Goal: Task Accomplishment & Management: Complete application form

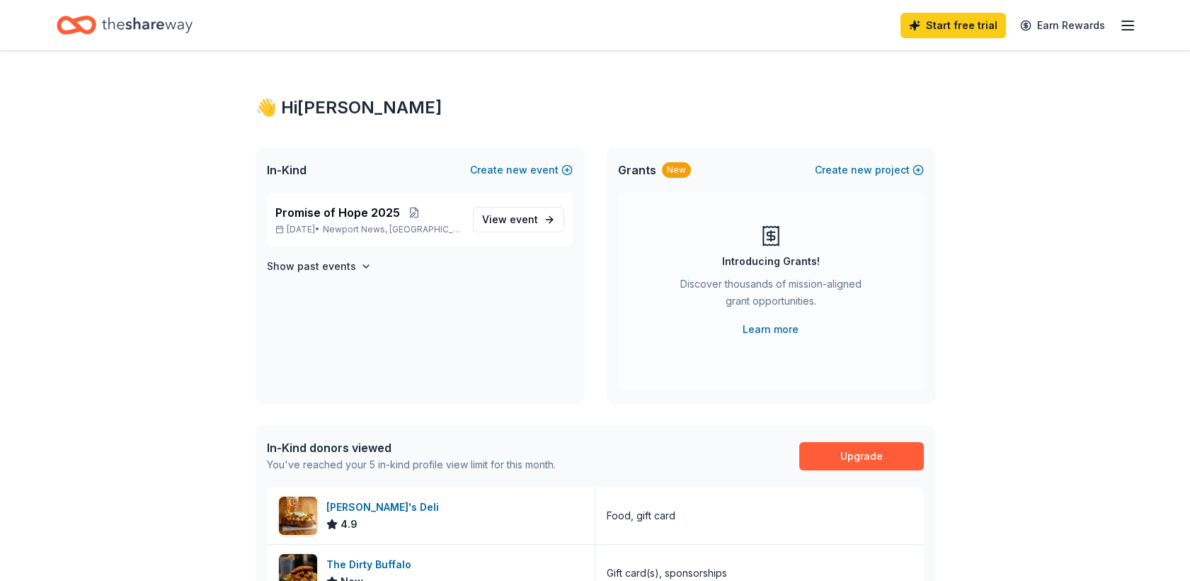
scroll to position [393, 0]
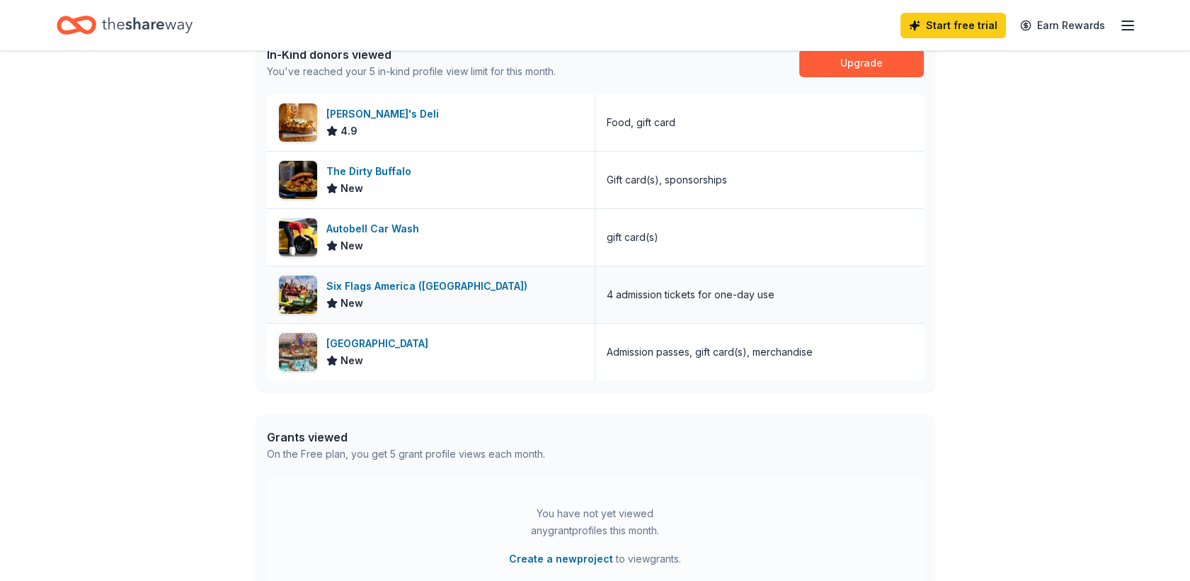
click at [453, 295] on div "Six Flags America (Upper Marlboro)" at bounding box center [429, 286] width 207 height 17
click at [416, 295] on div "Six Flags America (Upper Marlboro)" at bounding box center [429, 286] width 207 height 17
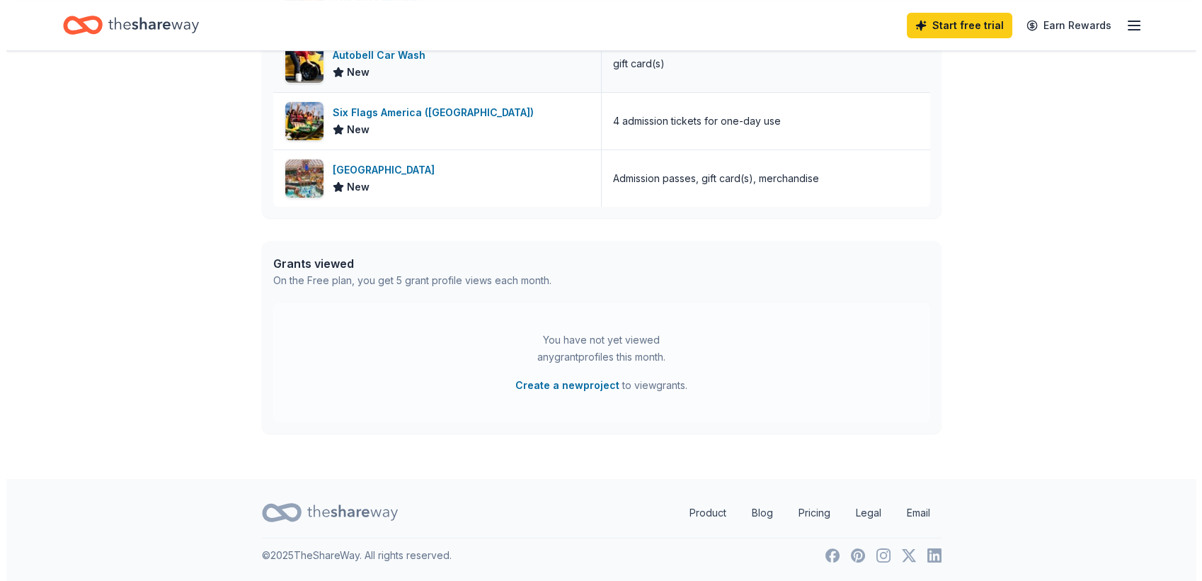
scroll to position [794, 0]
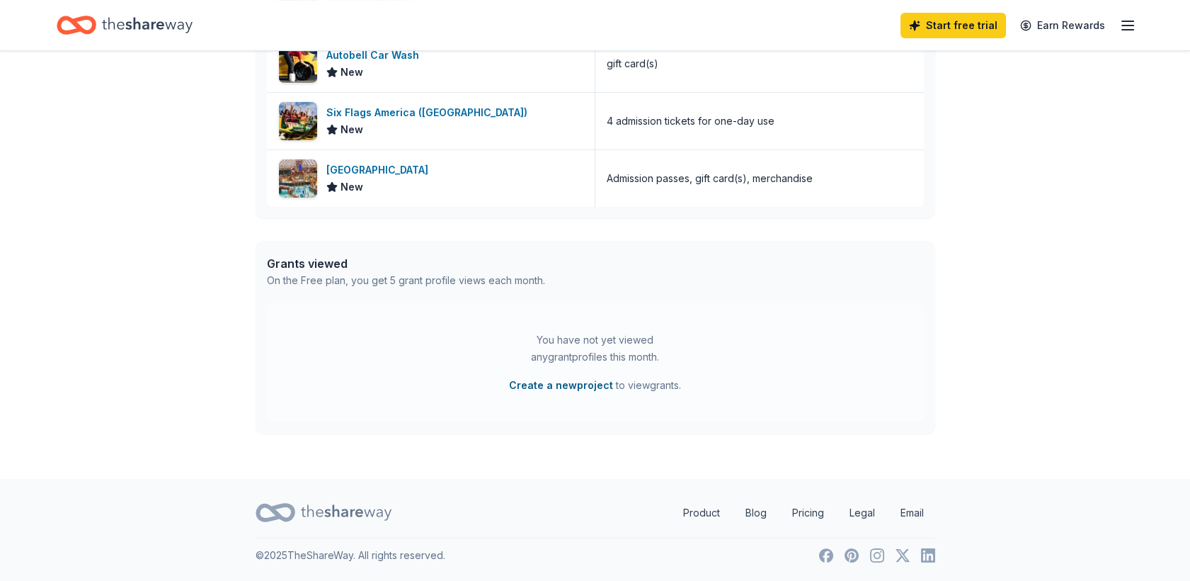
click at [561, 377] on button "Create a new project" at bounding box center [561, 385] width 104 height 17
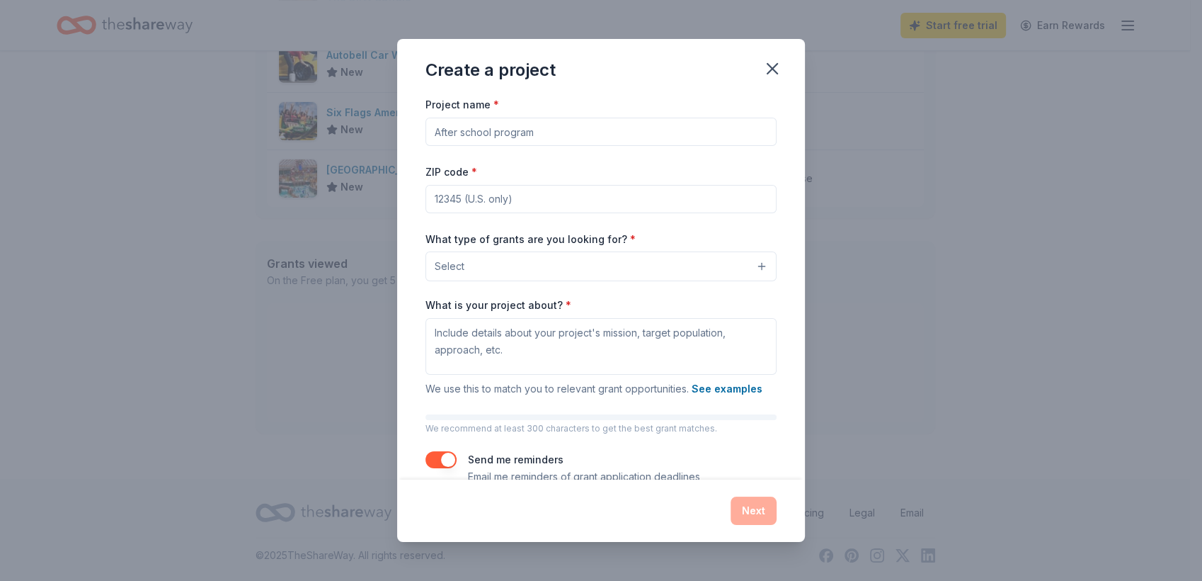
click at [639, 146] on input "Project name *" at bounding box center [601, 132] width 351 height 28
type input "Silent Auction"
type input "23666"
click at [639, 281] on button "Select" at bounding box center [601, 266] width 351 height 30
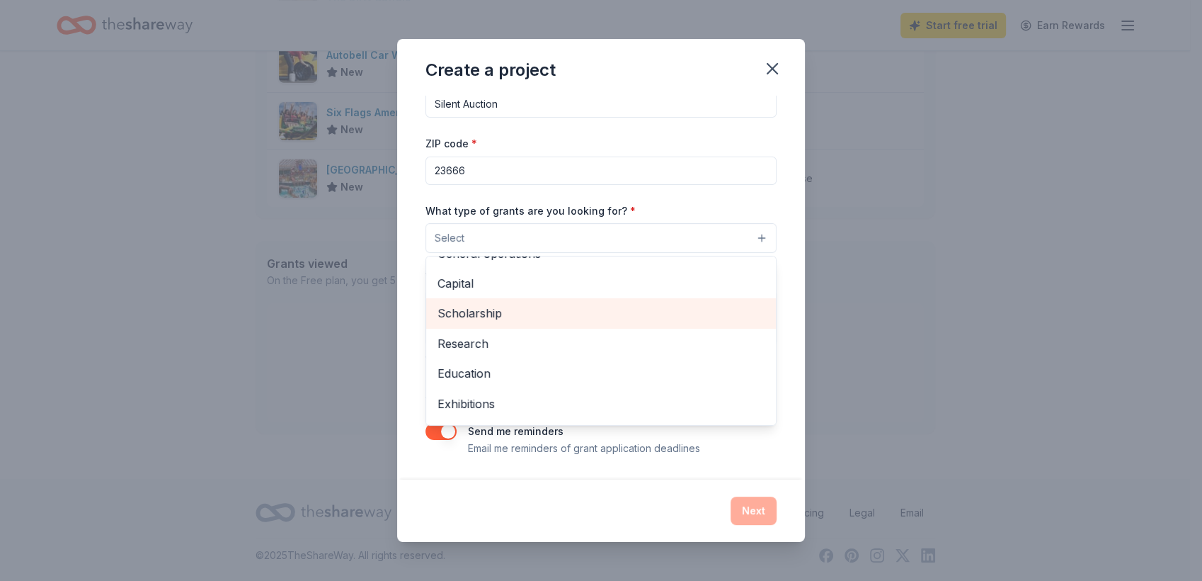
scroll to position [0, 0]
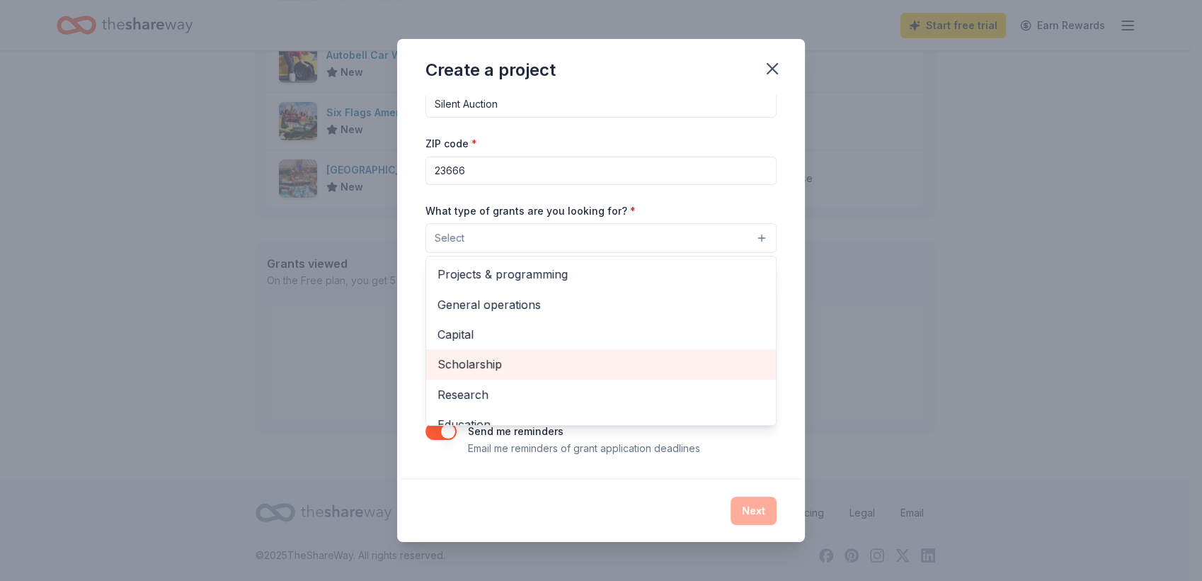
click at [462, 355] on span "Scholarship" at bounding box center [601, 364] width 327 height 18
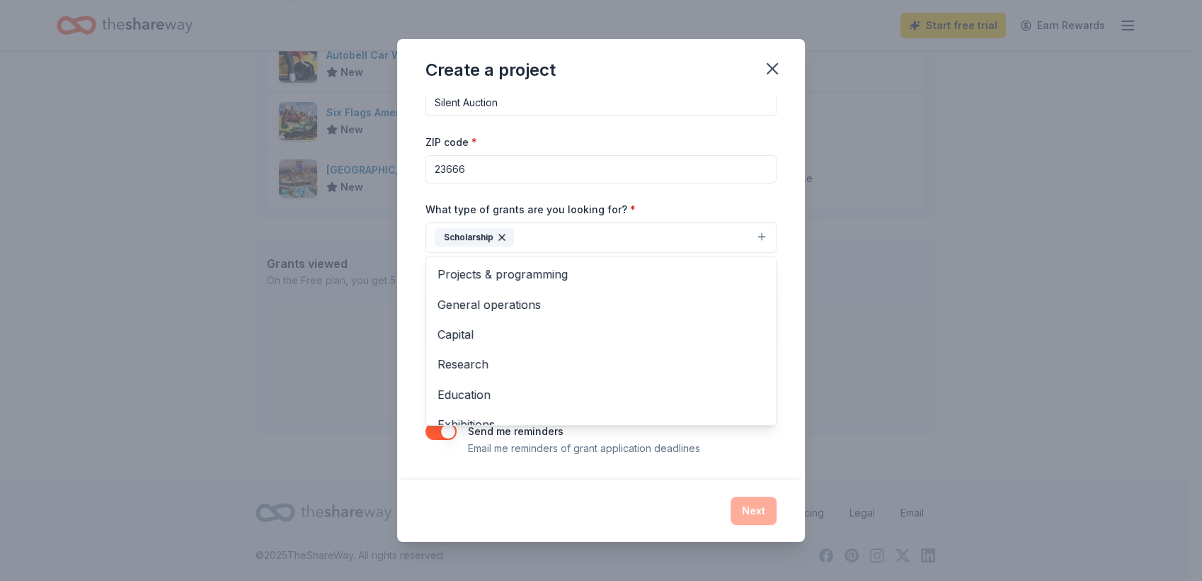
click at [805, 370] on div "Project name * Silent Auction ZIP code * 23666 What type of grants are you look…" at bounding box center [601, 287] width 408 height 383
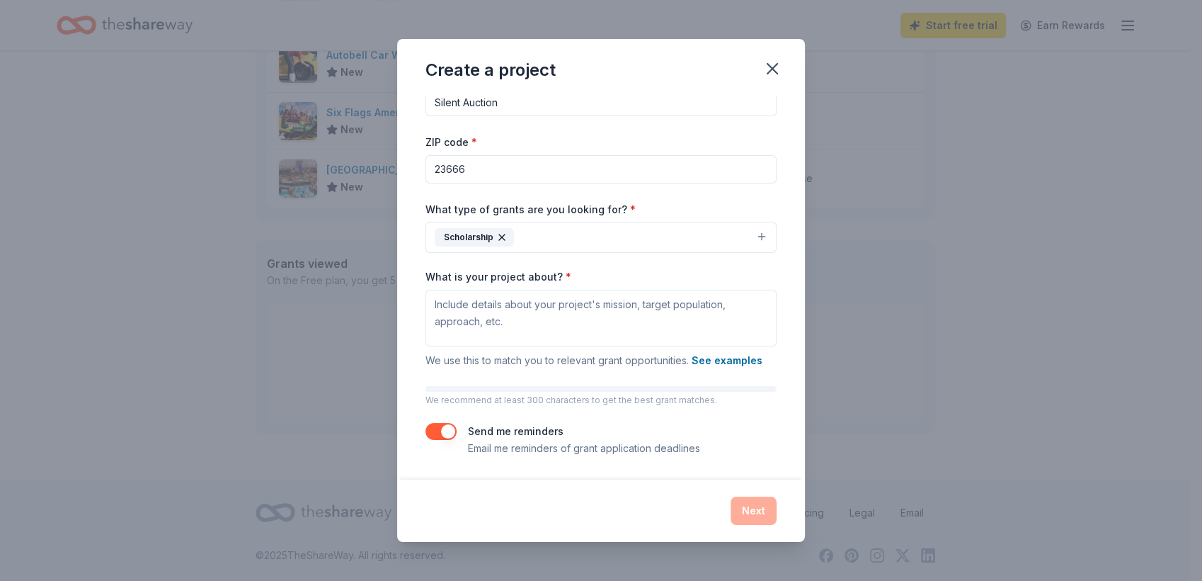
click at [426, 423] on button "button" at bounding box center [441, 431] width 31 height 17
click at [496, 232] on icon "button" at bounding box center [501, 237] width 11 height 11
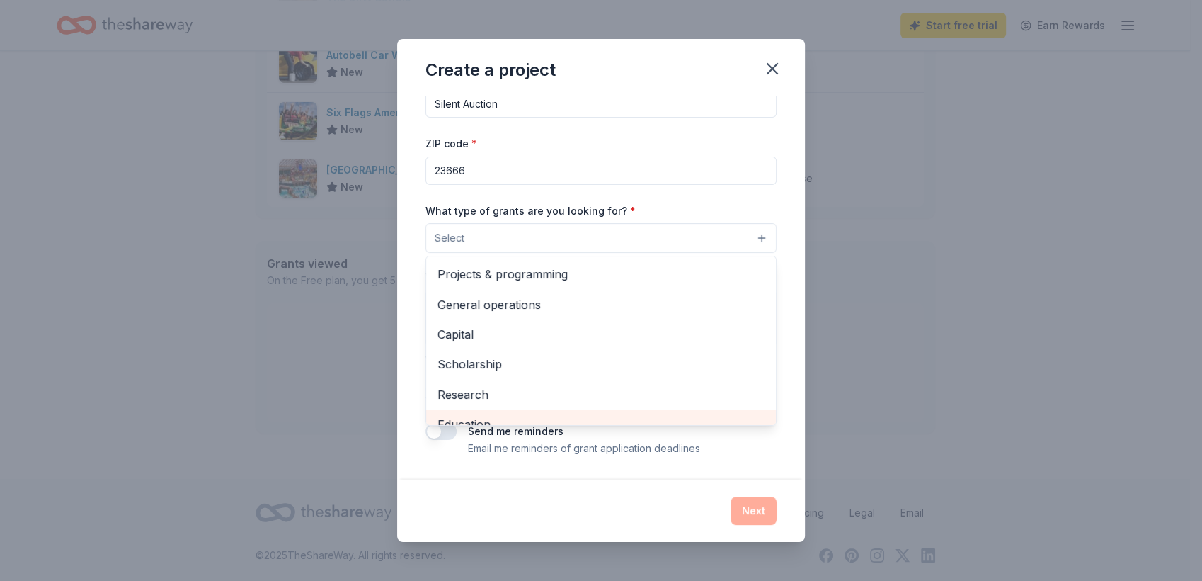
click at [725, 415] on span "Education" at bounding box center [601, 424] width 327 height 18
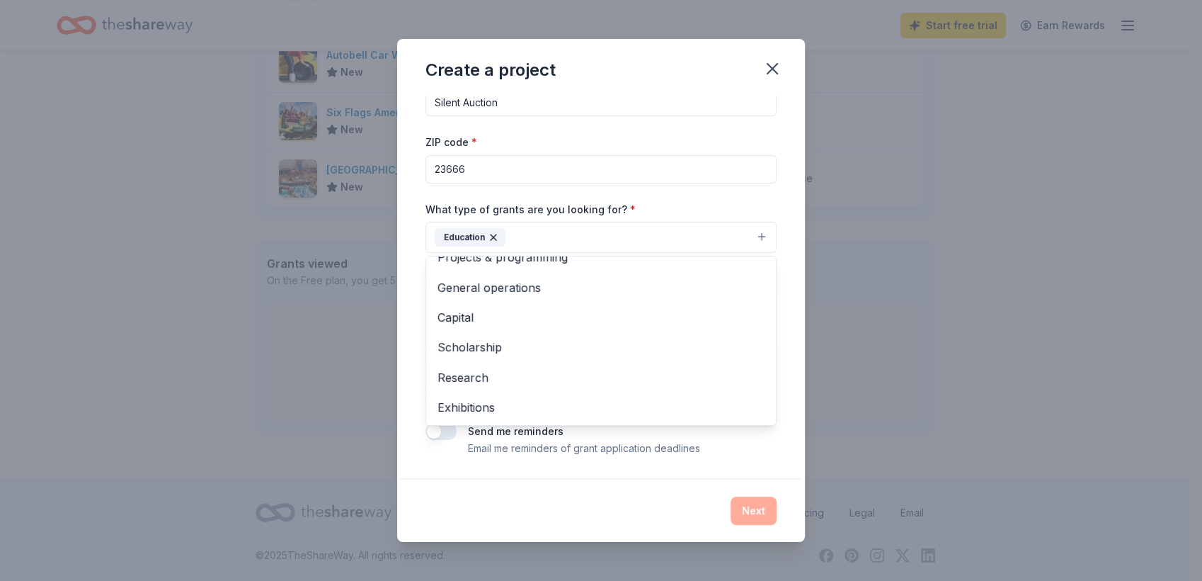
click at [679, 460] on div "Project name * Silent Auction ZIP code * 23666 What type of grants are you look…" at bounding box center [601, 287] width 408 height 383
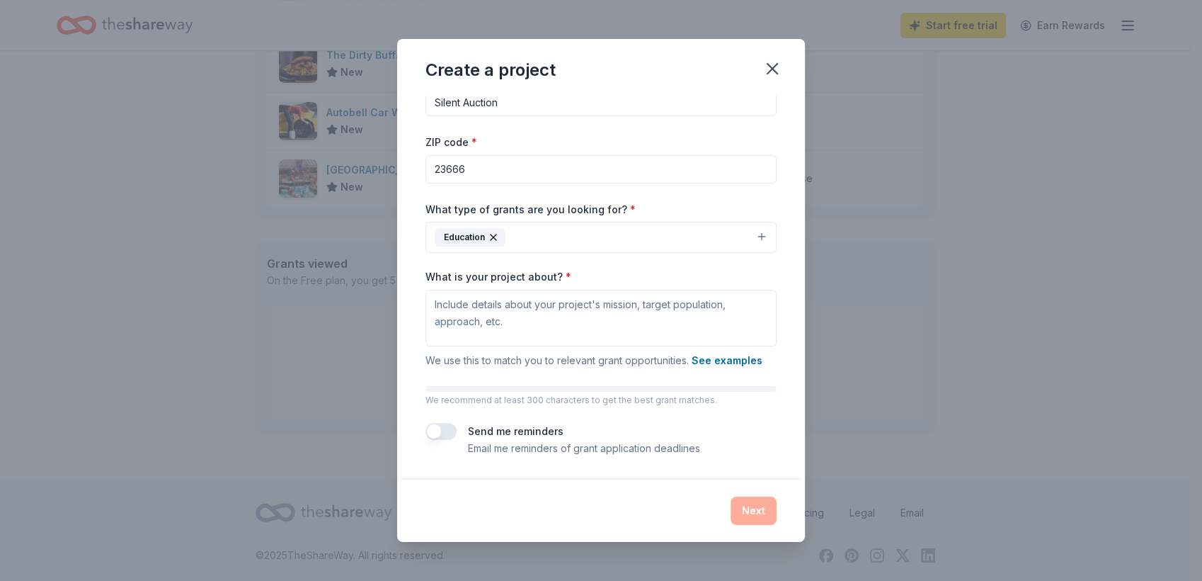
scroll to position [580, 0]
click at [239, 327] on div "Create a project Project name * Silent Auction ZIP code * 23666 What type of gr…" at bounding box center [601, 290] width 1202 height 581
click at [782, 76] on icon "button" at bounding box center [773, 69] width 20 height 20
click at [766, 513] on div "Next" at bounding box center [601, 510] width 351 height 28
click at [661, 290] on textarea "What is your project about? *" at bounding box center [601, 318] width 351 height 57
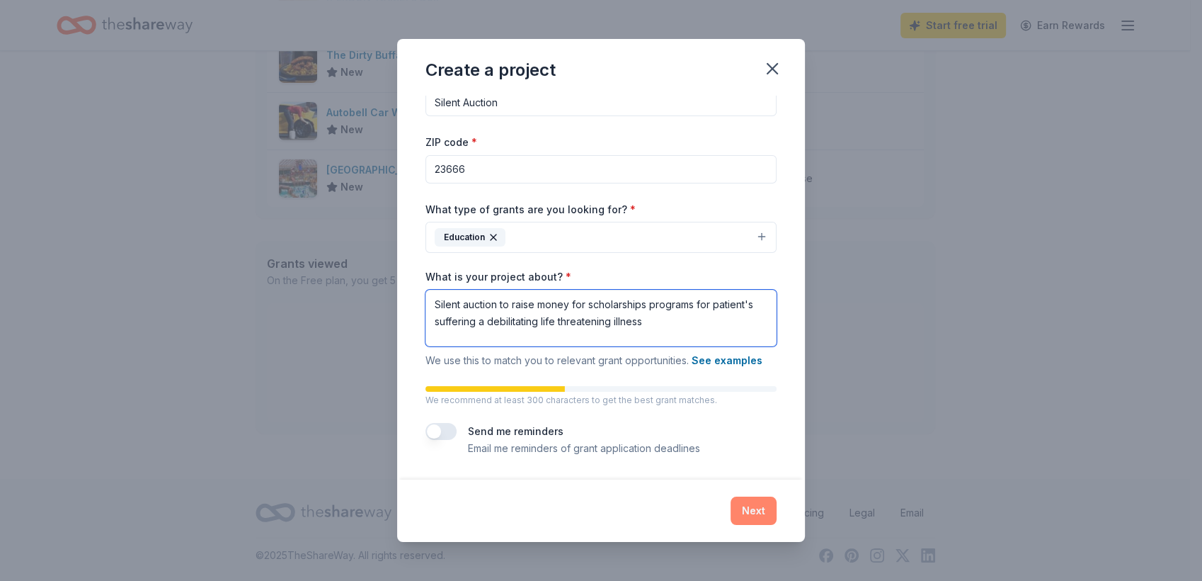
type textarea "Silent auction to raise money for scholarships programs for patient's suffering…"
click at [777, 496] on button "Next" at bounding box center [754, 510] width 46 height 28
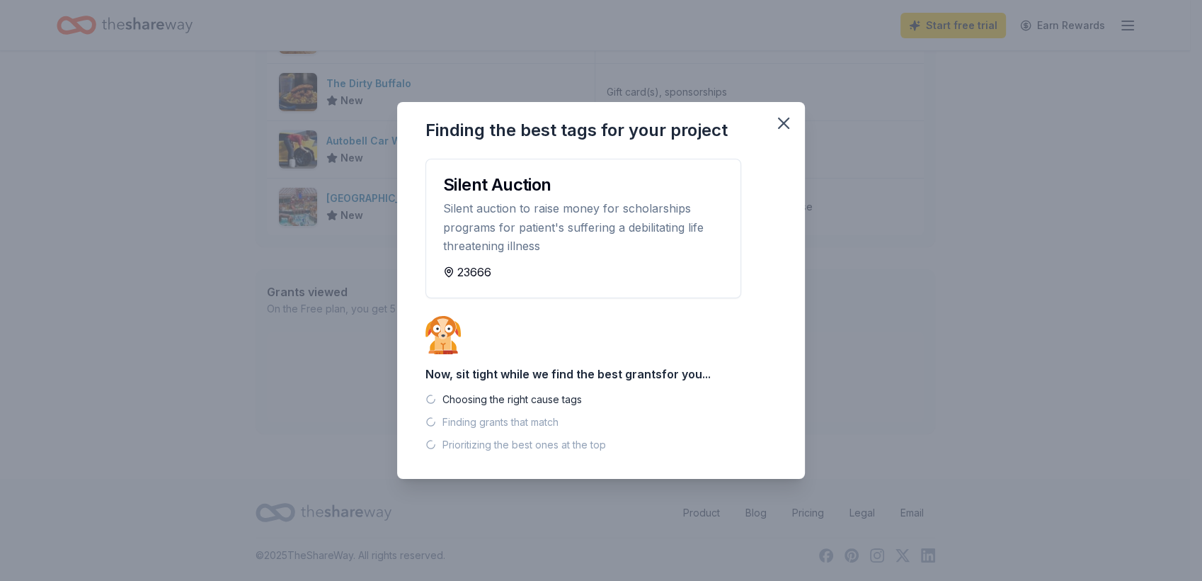
scroll to position [0, 0]
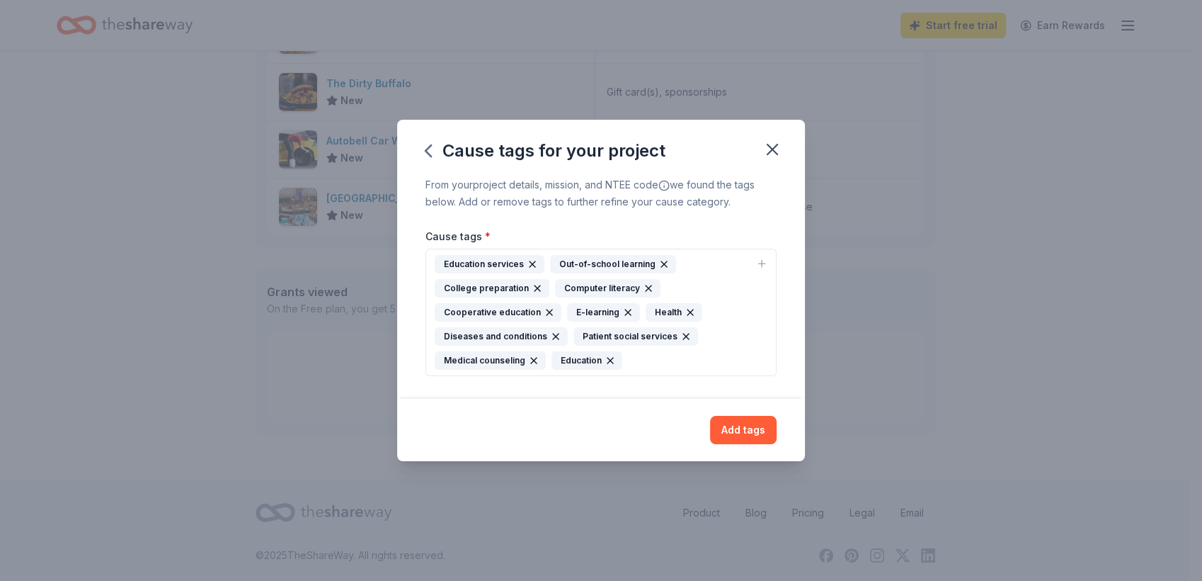
click at [768, 259] on icon "button" at bounding box center [761, 263] width 11 height 11
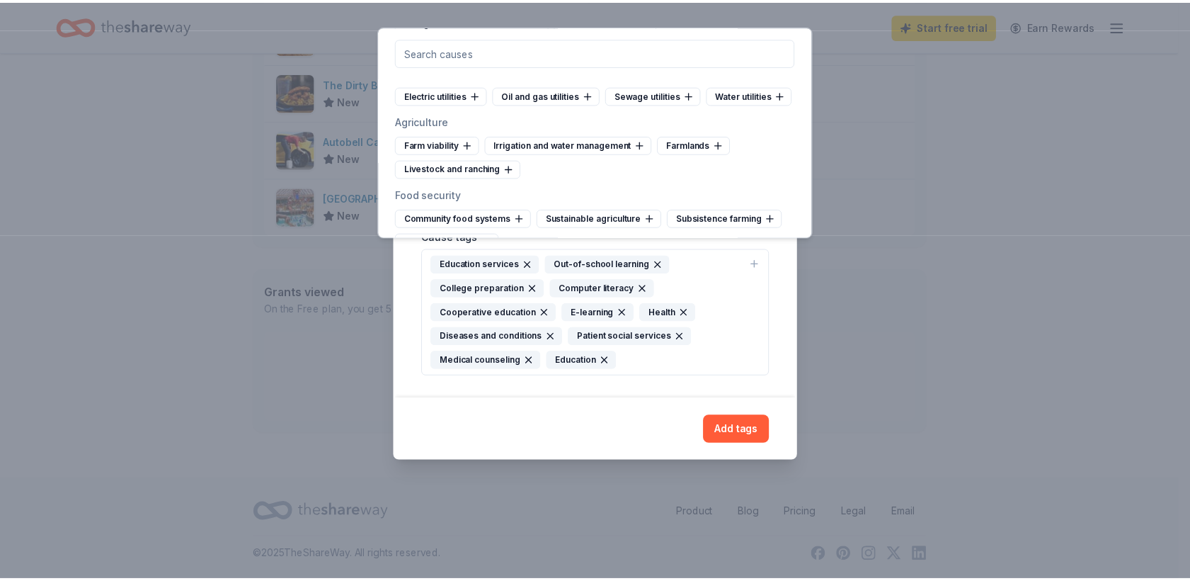
scroll to position [4878, 0]
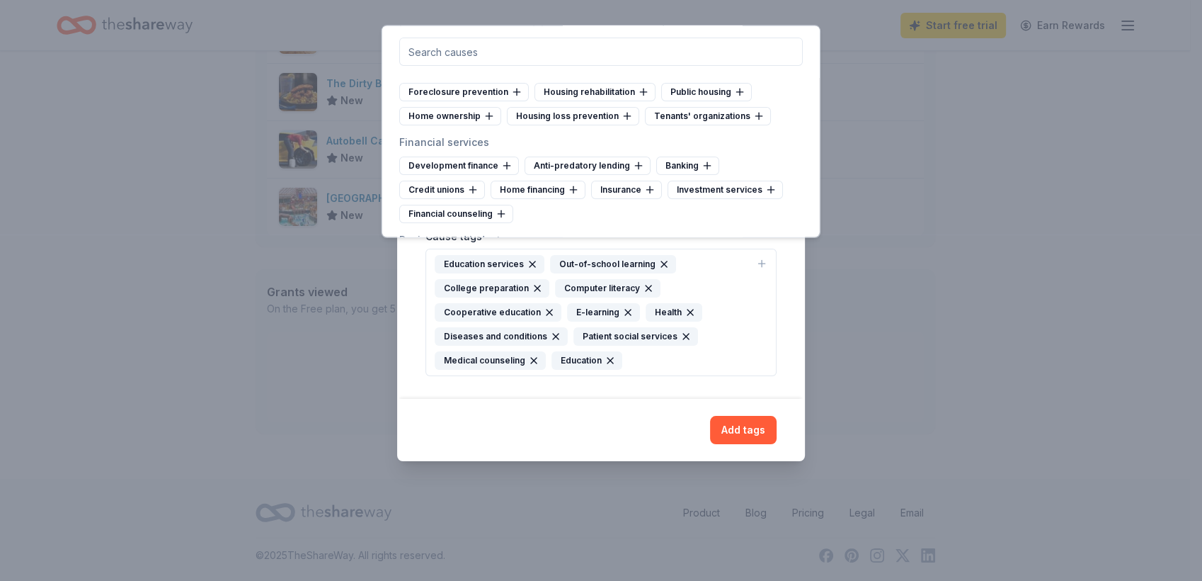
click at [656, 444] on div "Add tags" at bounding box center [601, 430] width 351 height 28
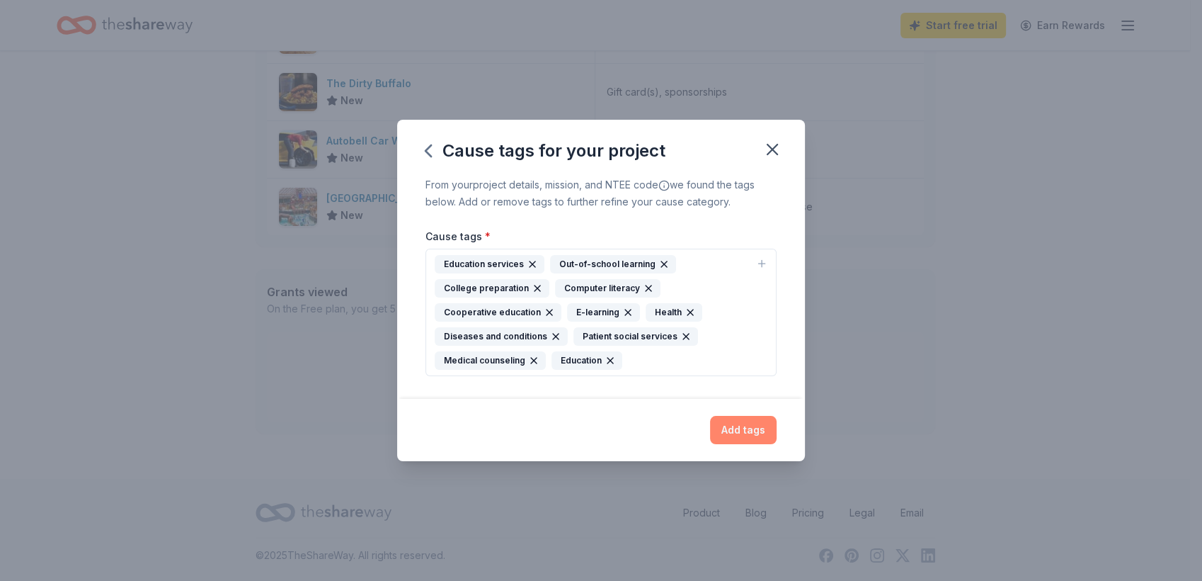
click at [777, 444] on button "Add tags" at bounding box center [743, 430] width 67 height 28
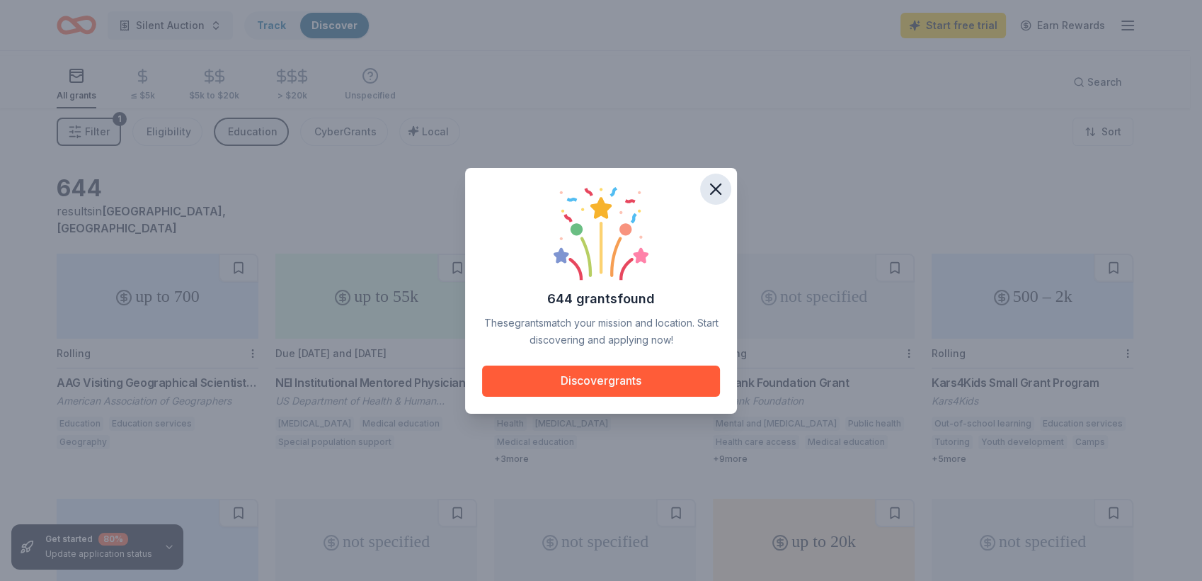
click at [726, 186] on icon "button" at bounding box center [716, 189] width 20 height 20
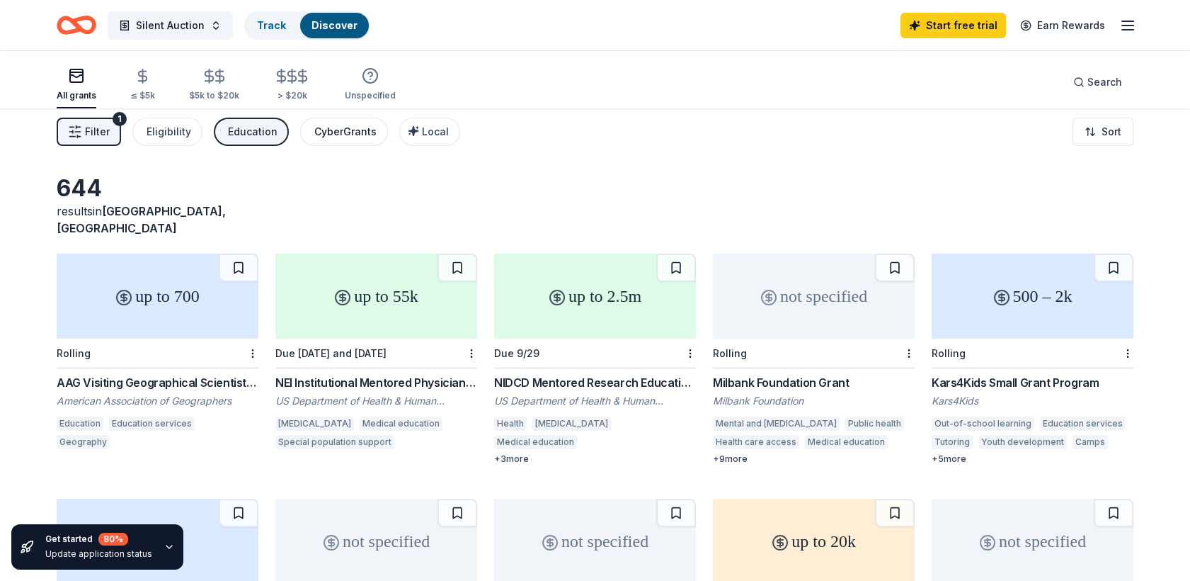
click at [377, 140] on div "CyberGrants" at bounding box center [345, 131] width 62 height 17
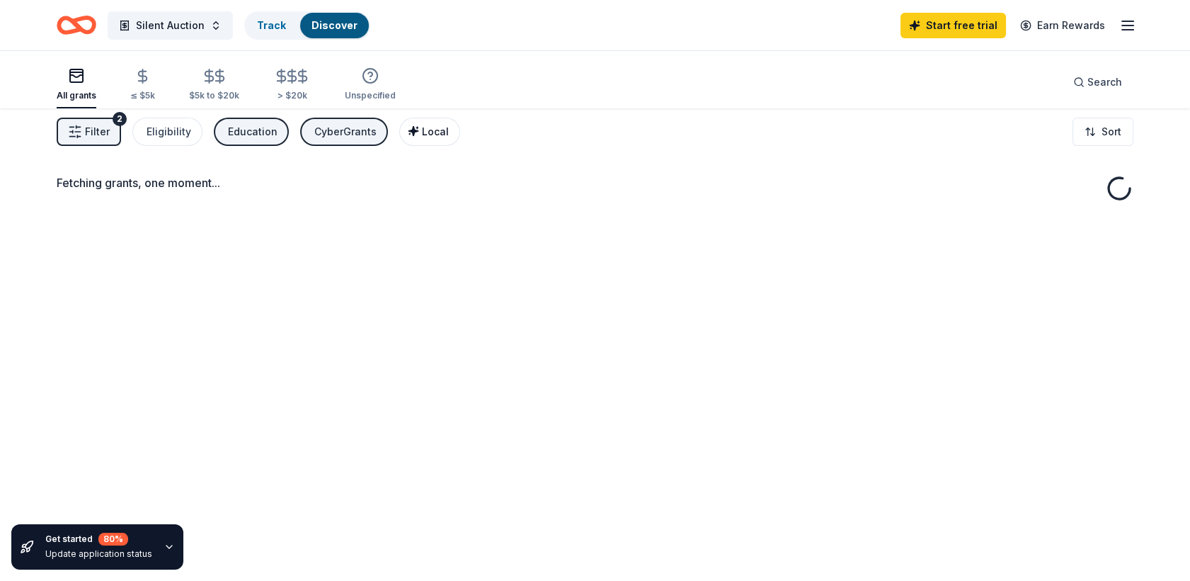
click at [449, 140] on div "Local" at bounding box center [431, 131] width 35 height 17
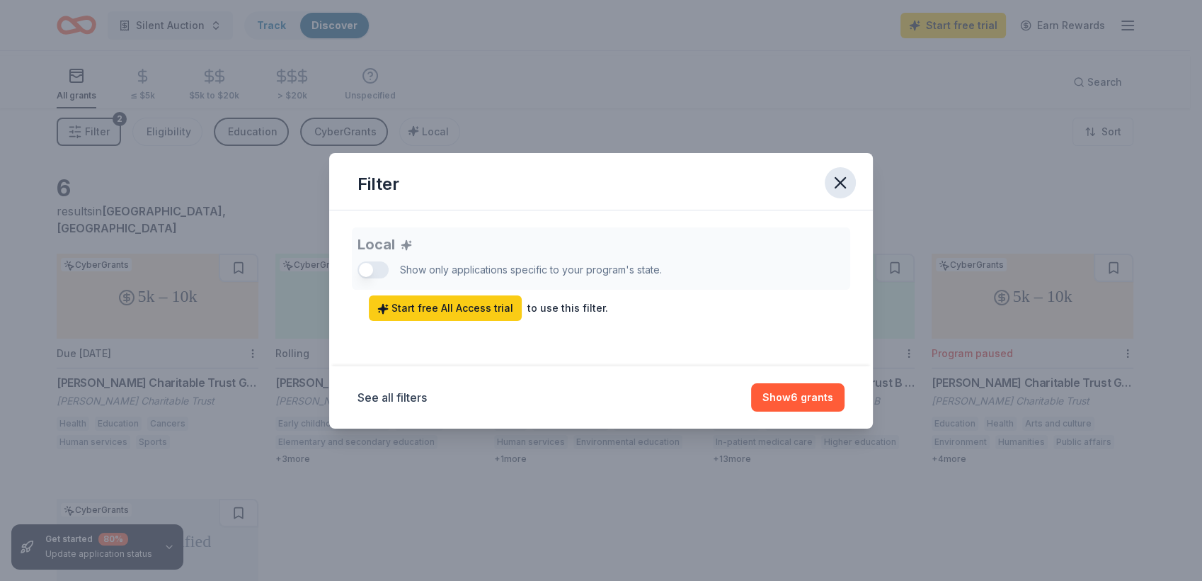
click at [850, 173] on icon "button" at bounding box center [841, 183] width 20 height 20
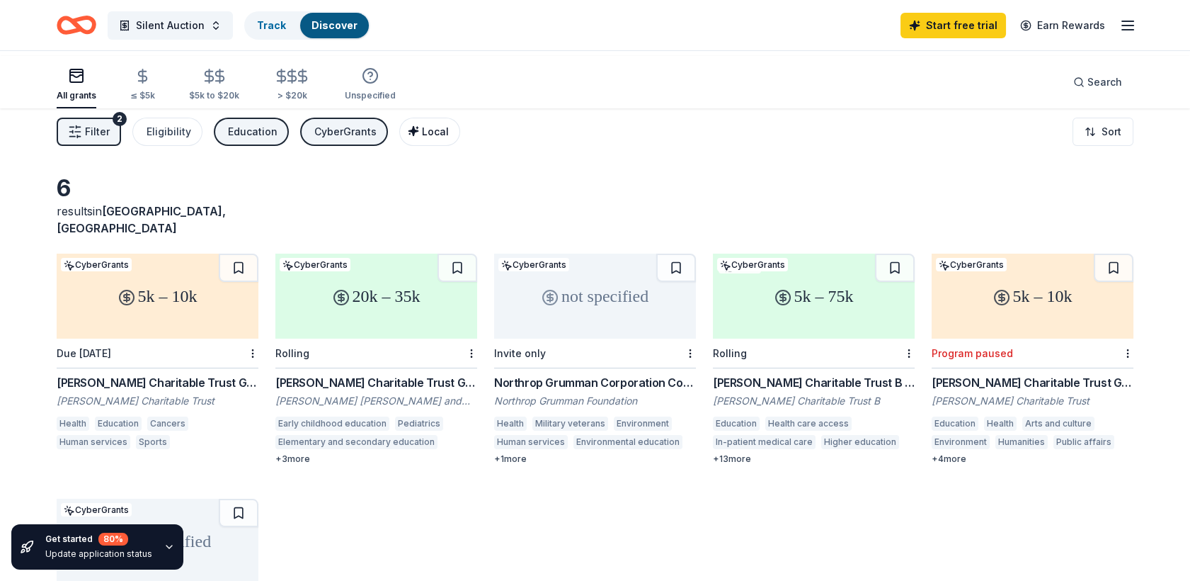
click at [460, 146] on button "Local" at bounding box center [429, 132] width 61 height 28
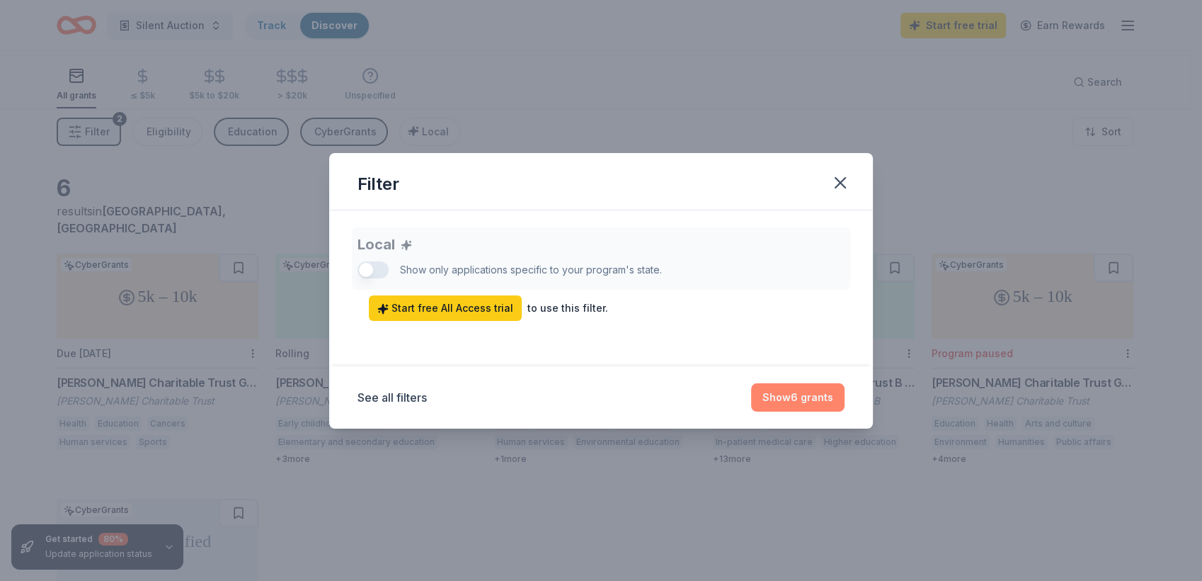
click at [844, 411] on button "Show 6 grants" at bounding box center [797, 397] width 93 height 28
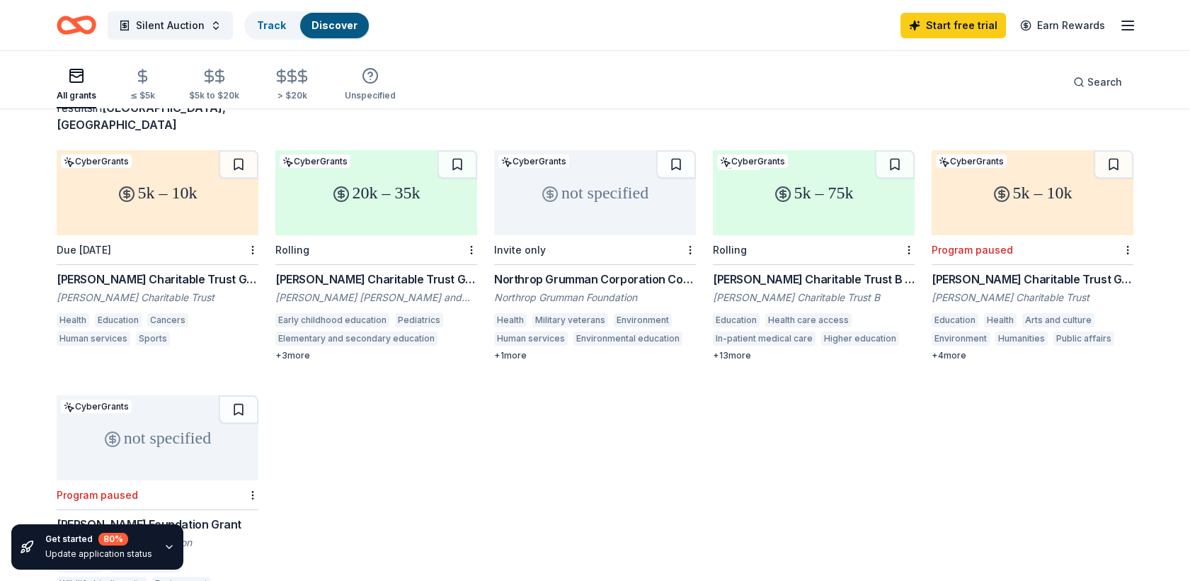
scroll to position [92, 0]
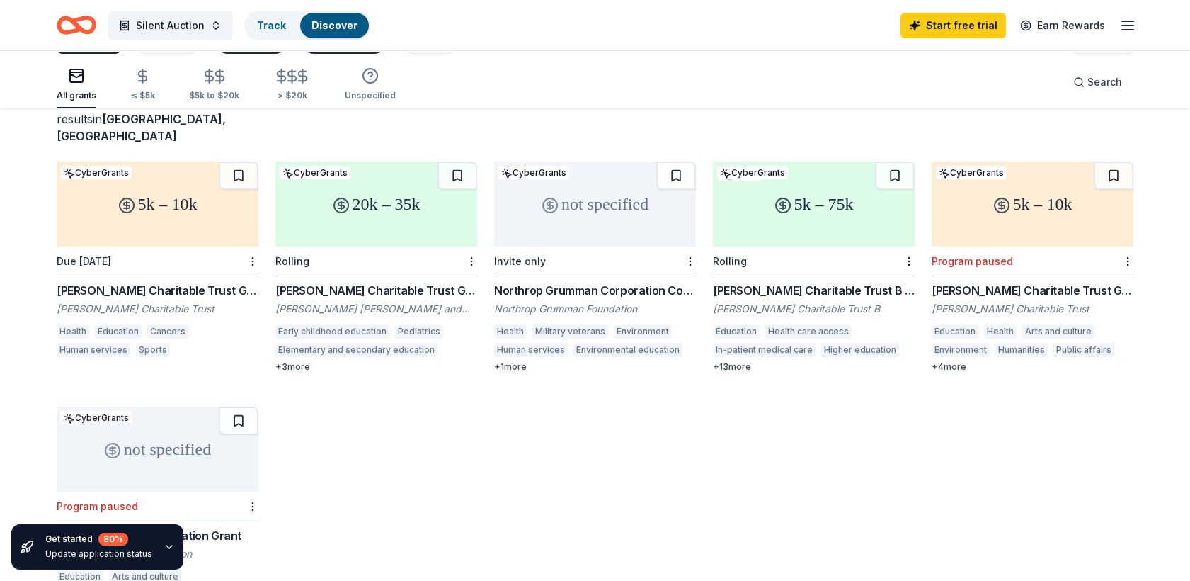
click at [222, 225] on div "5k – 10k" at bounding box center [158, 203] width 202 height 85
click at [233, 35] on button "Silent Auction" at bounding box center [170, 25] width 125 height 28
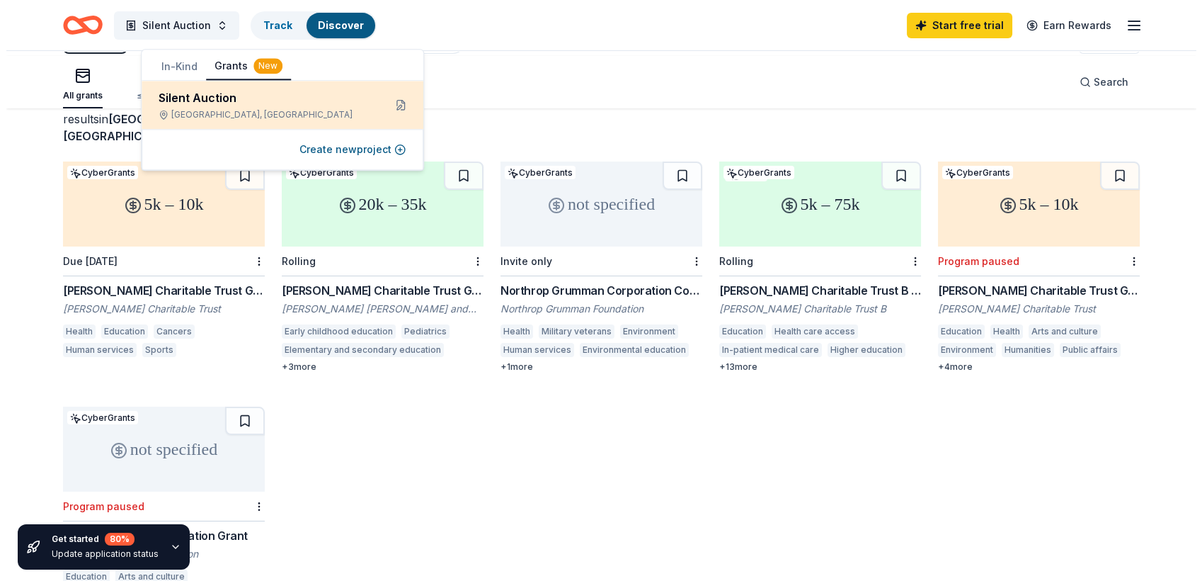
scroll to position [0, 0]
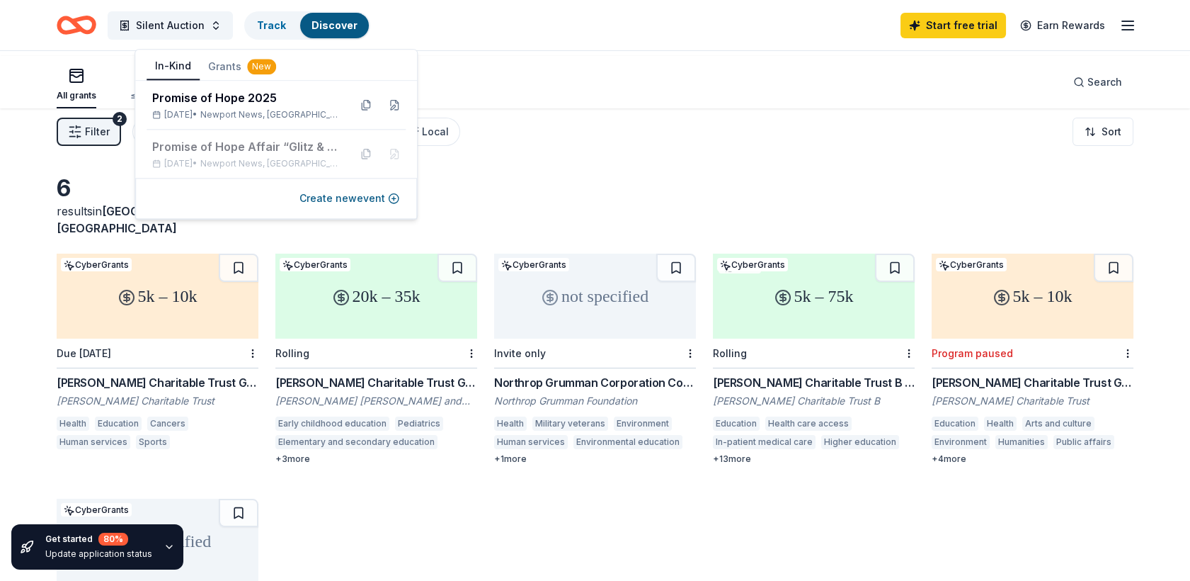
click at [177, 71] on button "In-Kind" at bounding box center [173, 66] width 53 height 27
click at [217, 155] on div "Promise of Hope Affair “Glitz & Glamour”" at bounding box center [245, 146] width 186 height 17
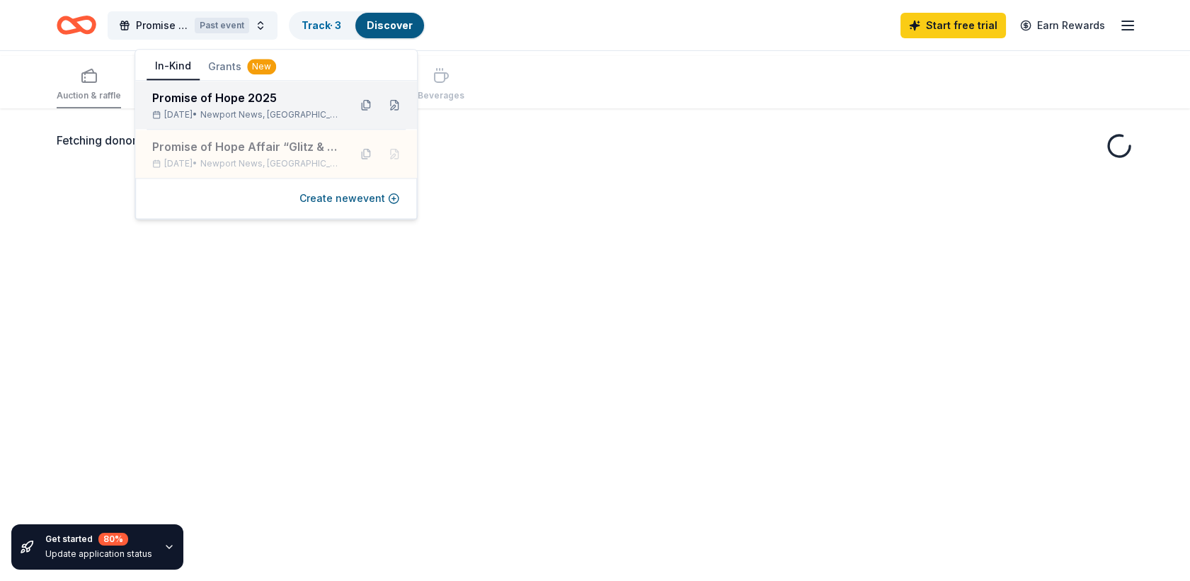
click at [238, 129] on div "Promise of Hope 2025 Sep 20, 2025 • Newport News, VA" at bounding box center [276, 105] width 282 height 48
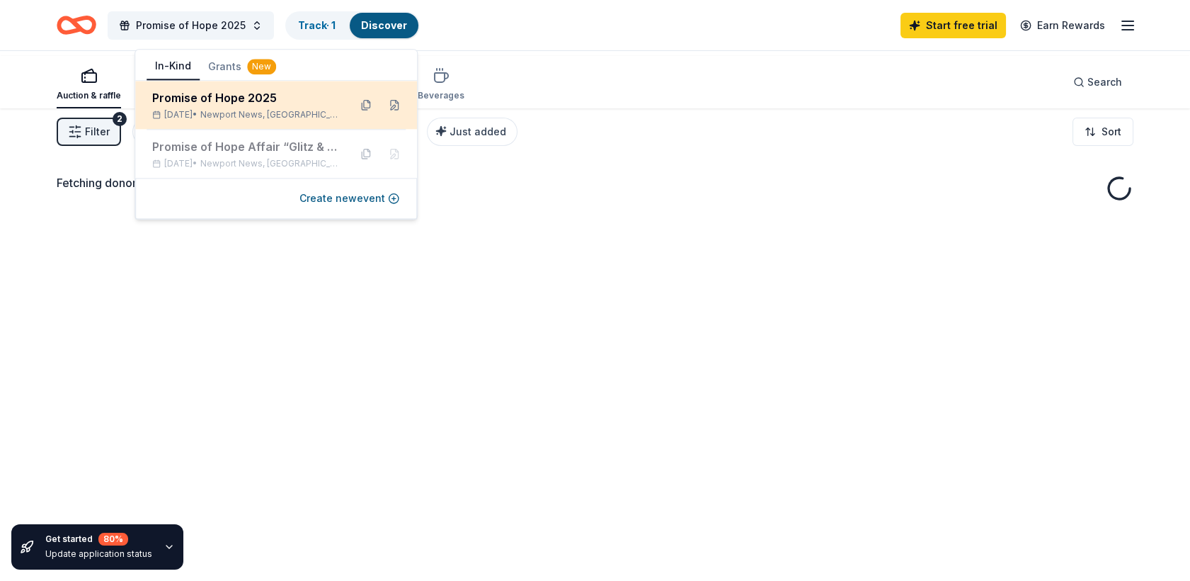
click at [233, 120] on div "Sep 20, 2025 • Newport News, VA" at bounding box center [245, 114] width 186 height 11
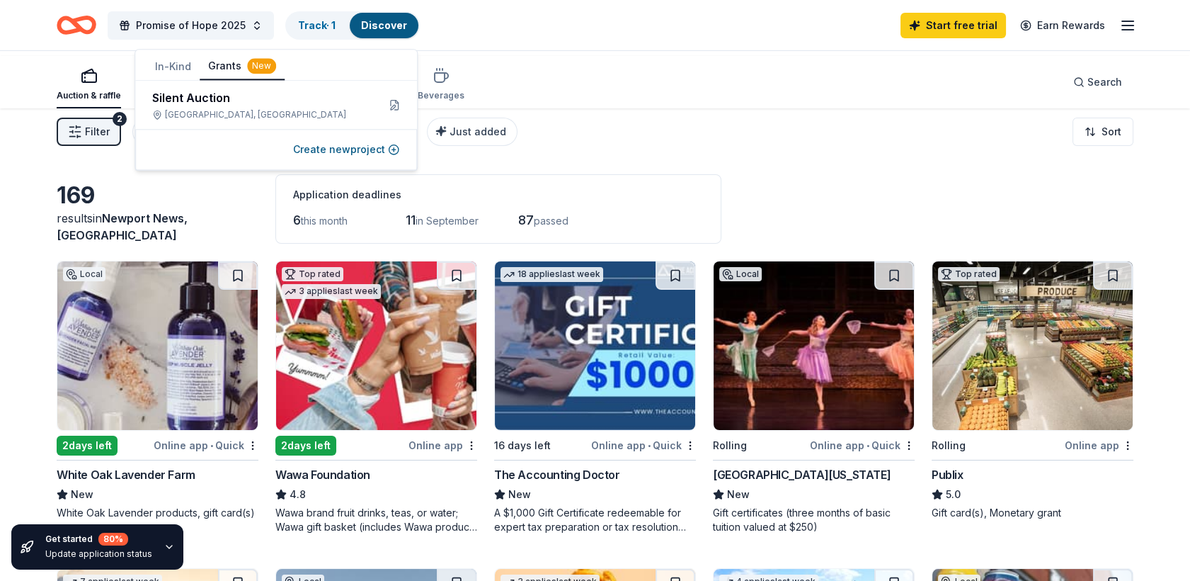
click at [234, 65] on button "Grants New" at bounding box center [242, 66] width 85 height 27
click at [388, 116] on button at bounding box center [394, 104] width 23 height 23
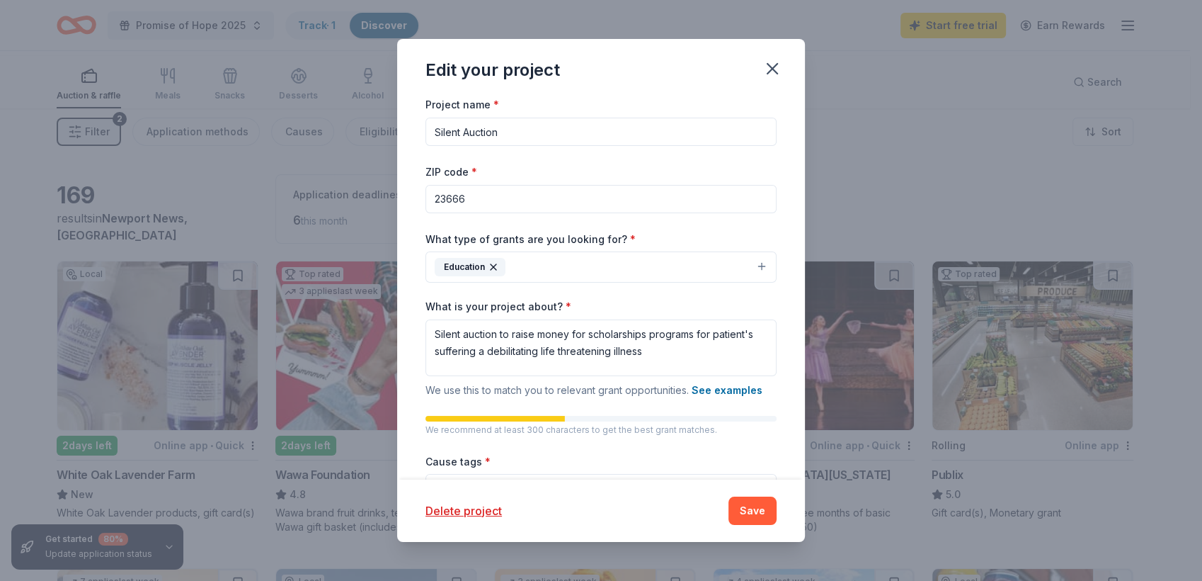
click at [488, 273] on icon "button" at bounding box center [493, 266] width 11 height 11
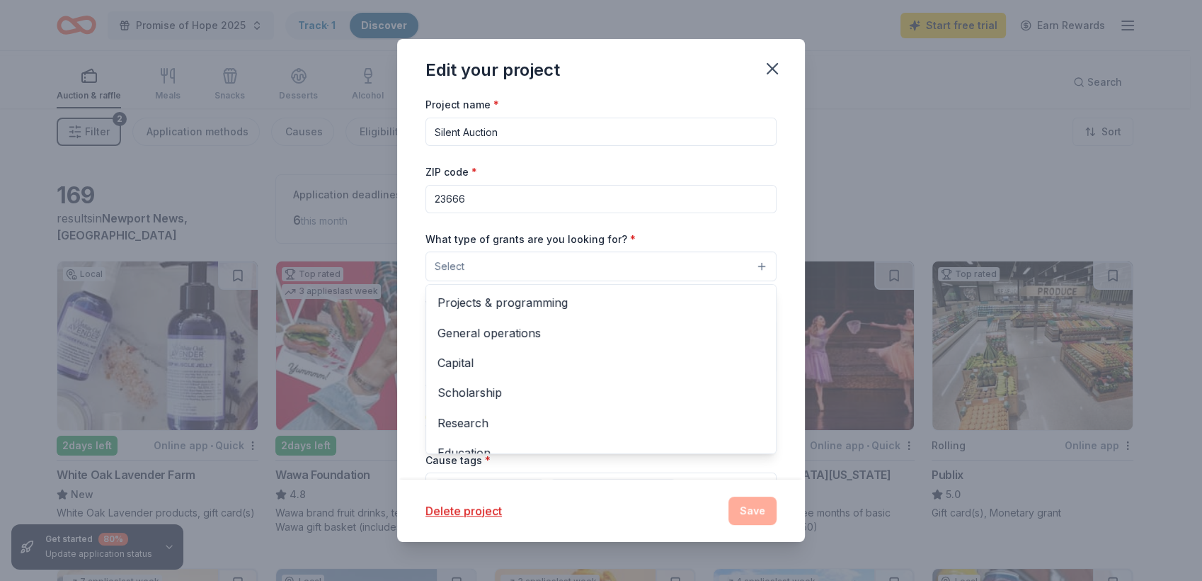
click at [478, 281] on button "Select" at bounding box center [601, 266] width 351 height 30
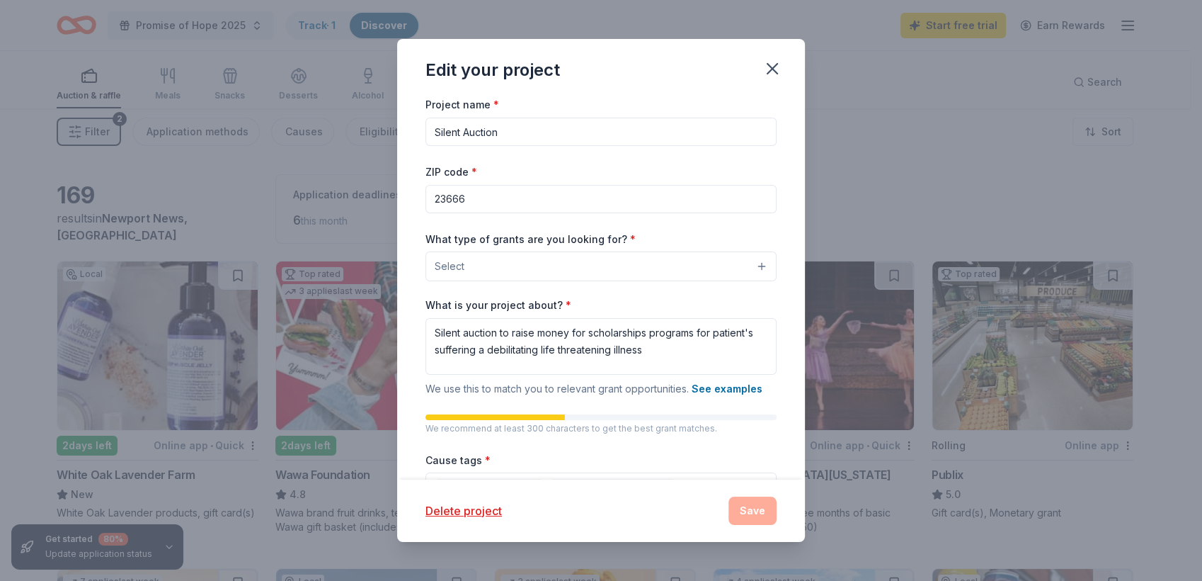
click at [777, 281] on button "Select" at bounding box center [601, 266] width 351 height 30
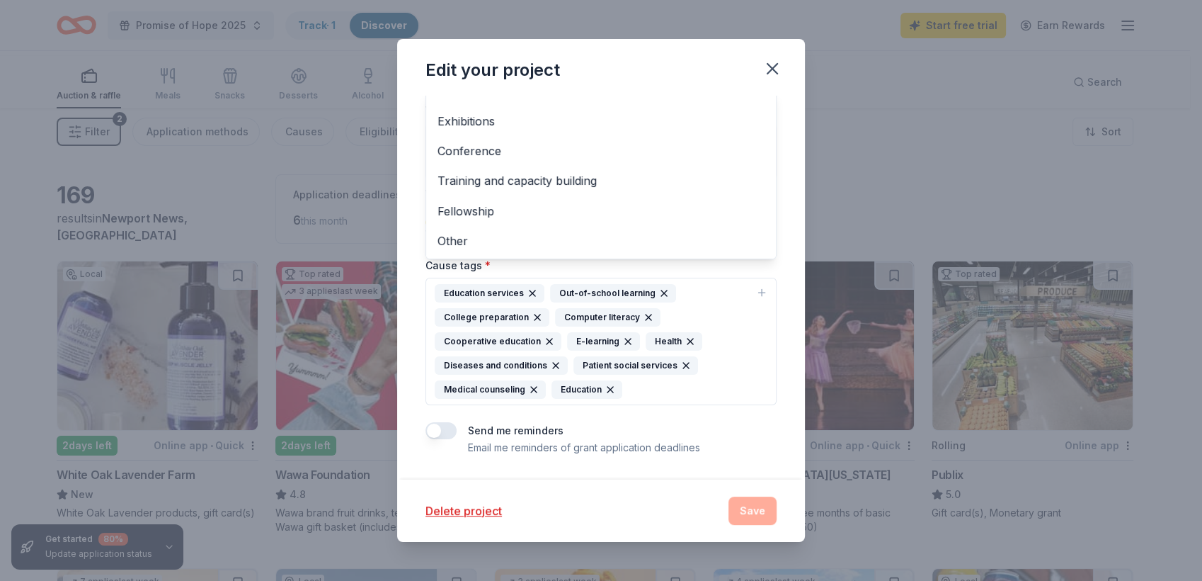
scroll to position [200, 0]
click at [438, 250] on span "Other" at bounding box center [601, 241] width 327 height 18
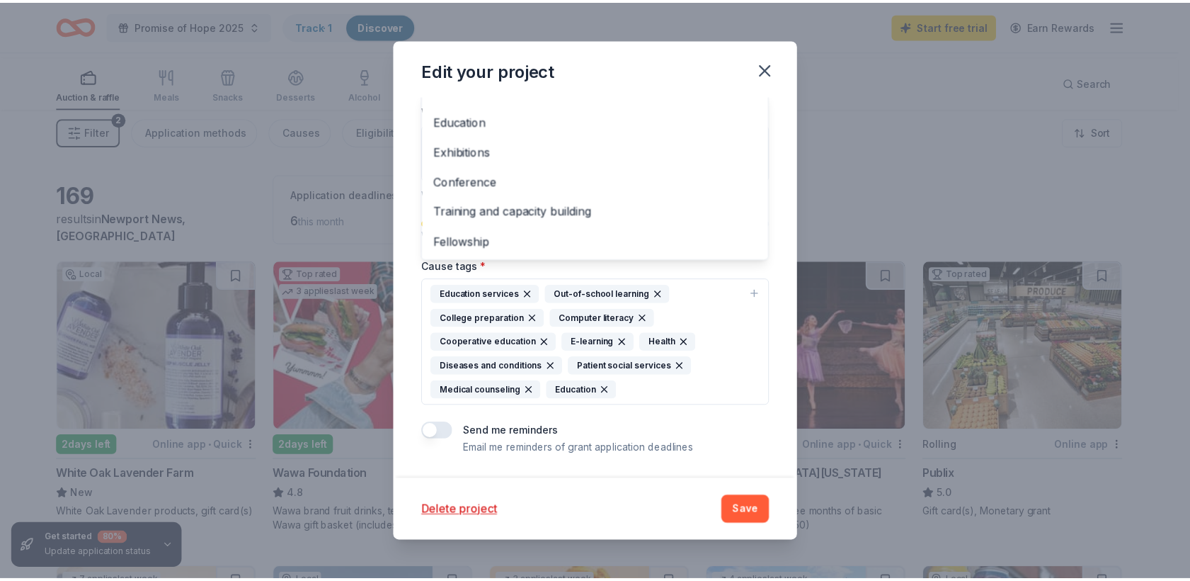
scroll to position [123, 0]
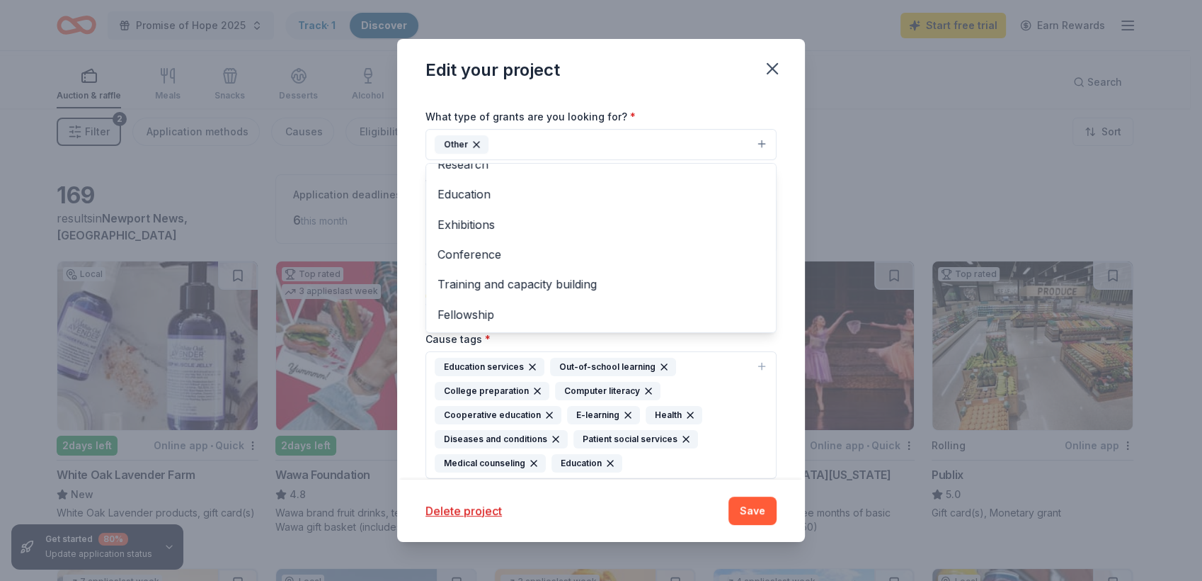
click at [805, 494] on div "Edit your project Project name * Silent Auction ZIP code * 23666 What type of g…" at bounding box center [601, 290] width 408 height 502
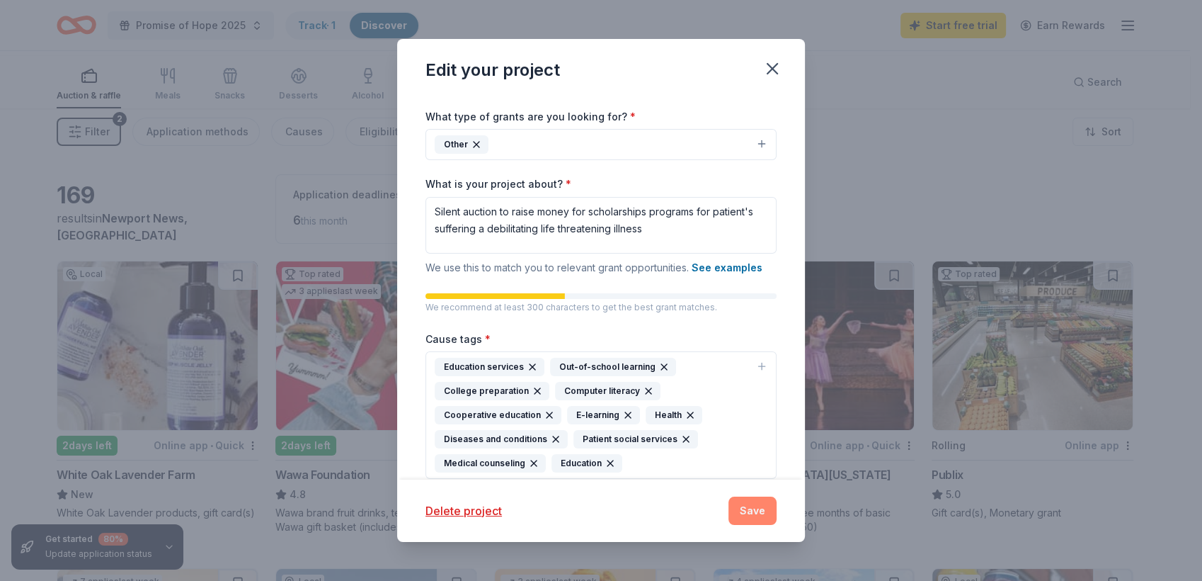
click at [770, 496] on button "Save" at bounding box center [753, 510] width 48 height 28
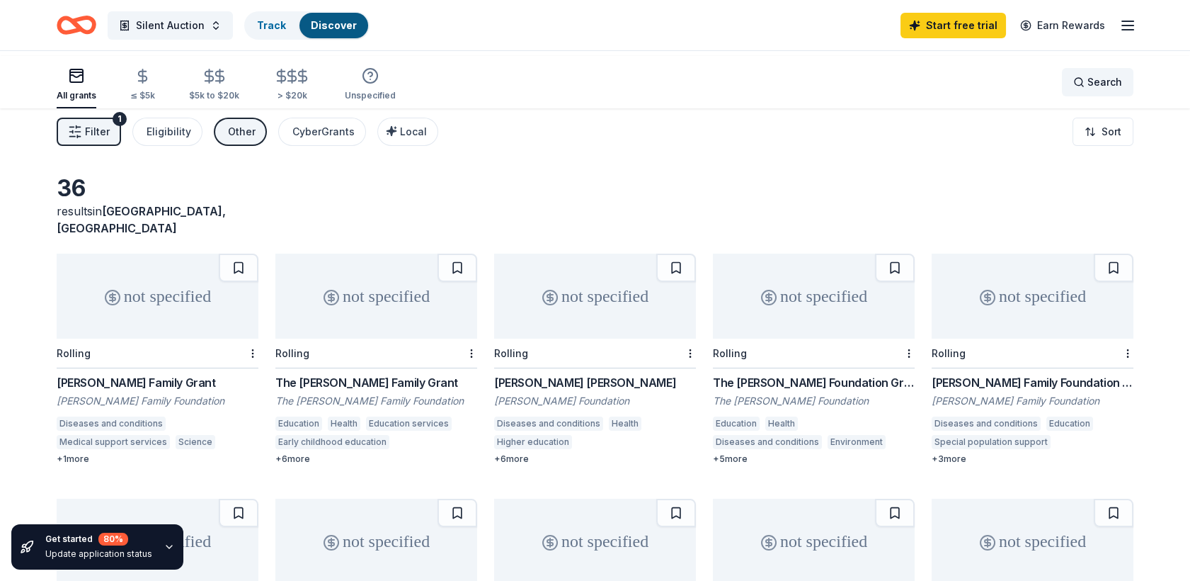
click at [1074, 91] on div "Search" at bounding box center [1098, 82] width 49 height 17
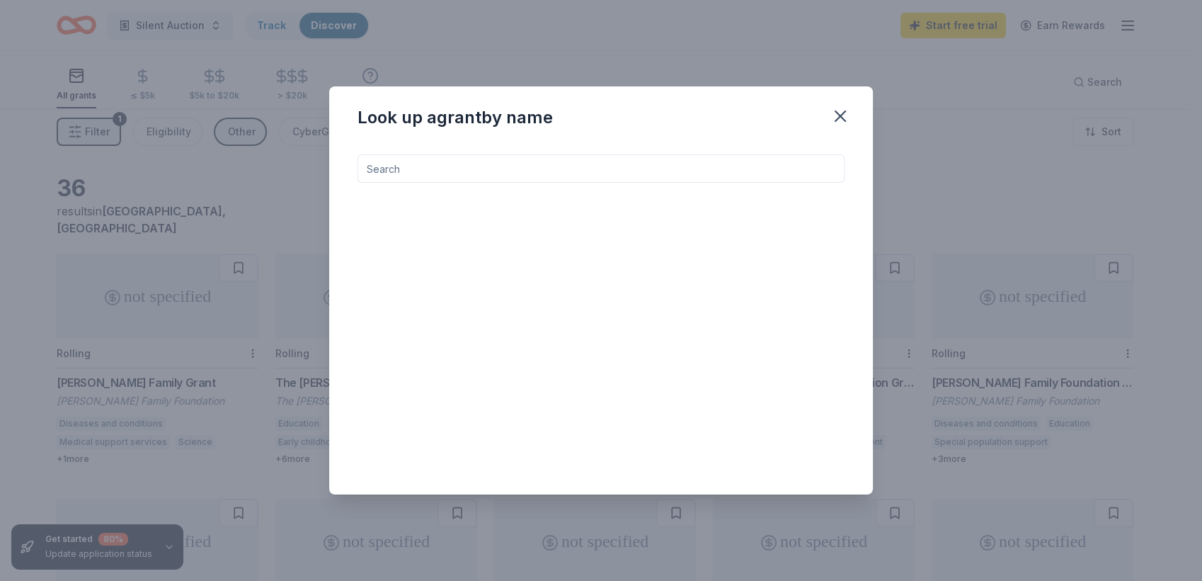
click at [516, 159] on input at bounding box center [601, 168] width 487 height 28
type input "i"
click at [856, 101] on button "button" at bounding box center [840, 116] width 31 height 31
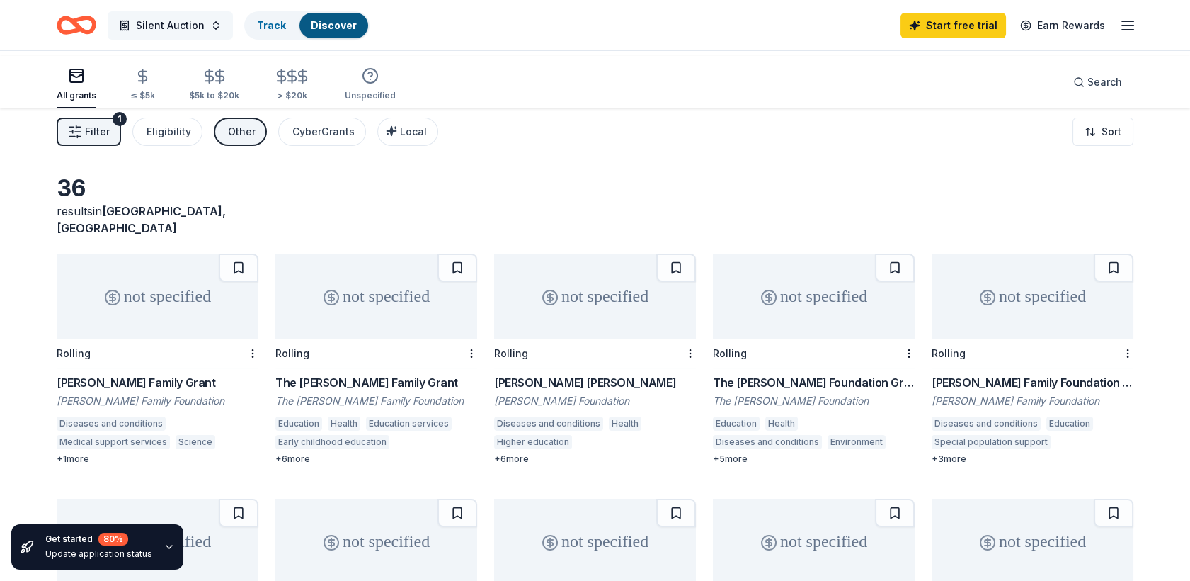
click at [174, 40] on button "Silent Auction" at bounding box center [170, 25] width 125 height 28
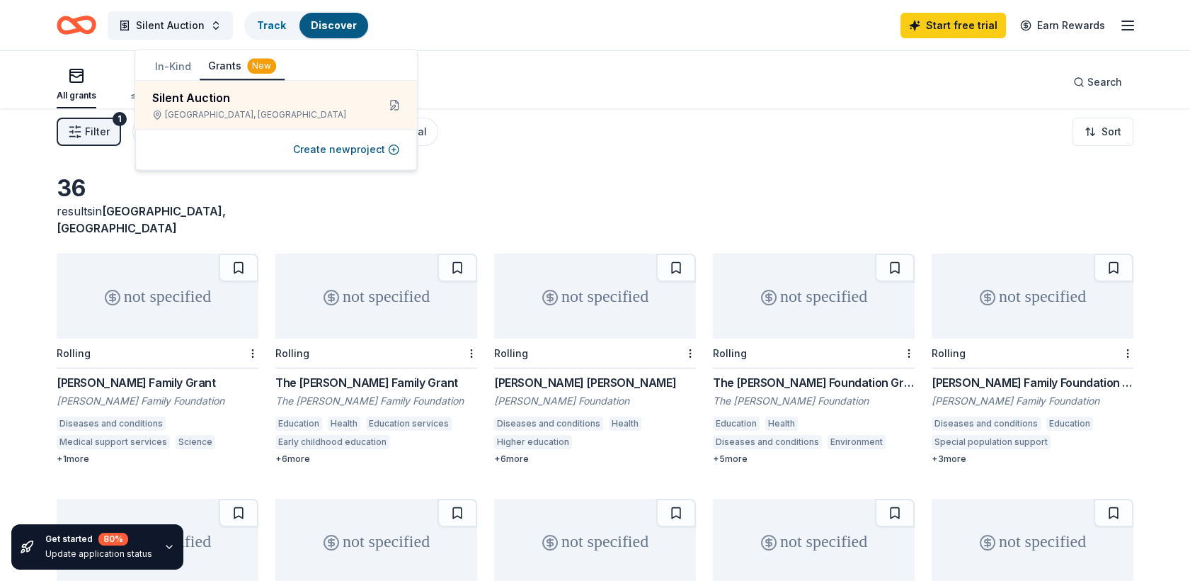
click at [184, 76] on button "In-Kind" at bounding box center [173, 66] width 53 height 25
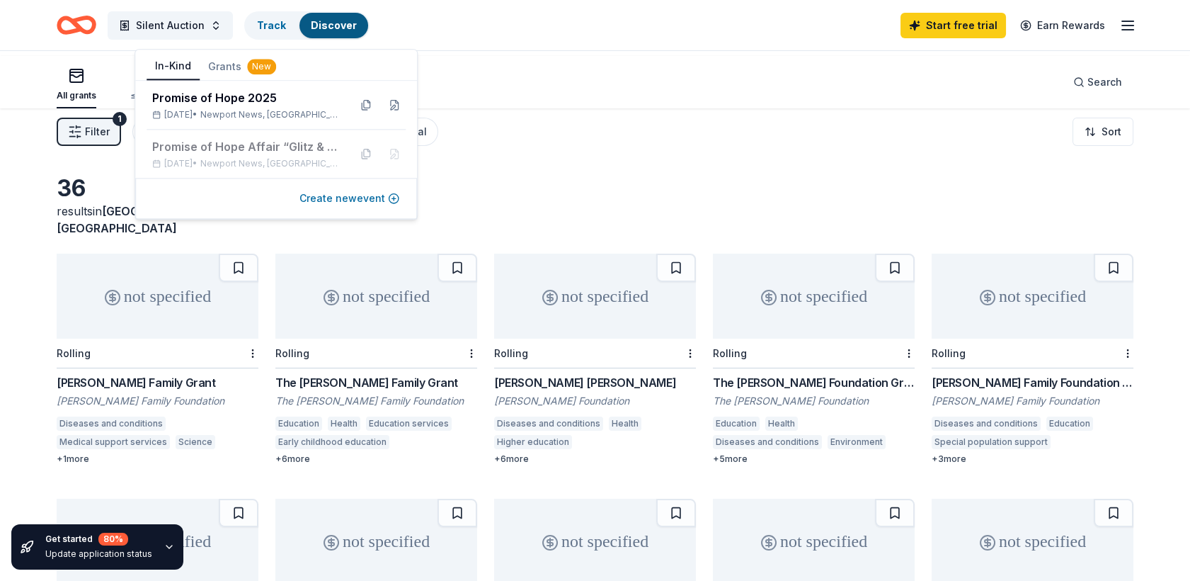
click at [300, 207] on button "Create new event" at bounding box center [350, 198] width 100 height 17
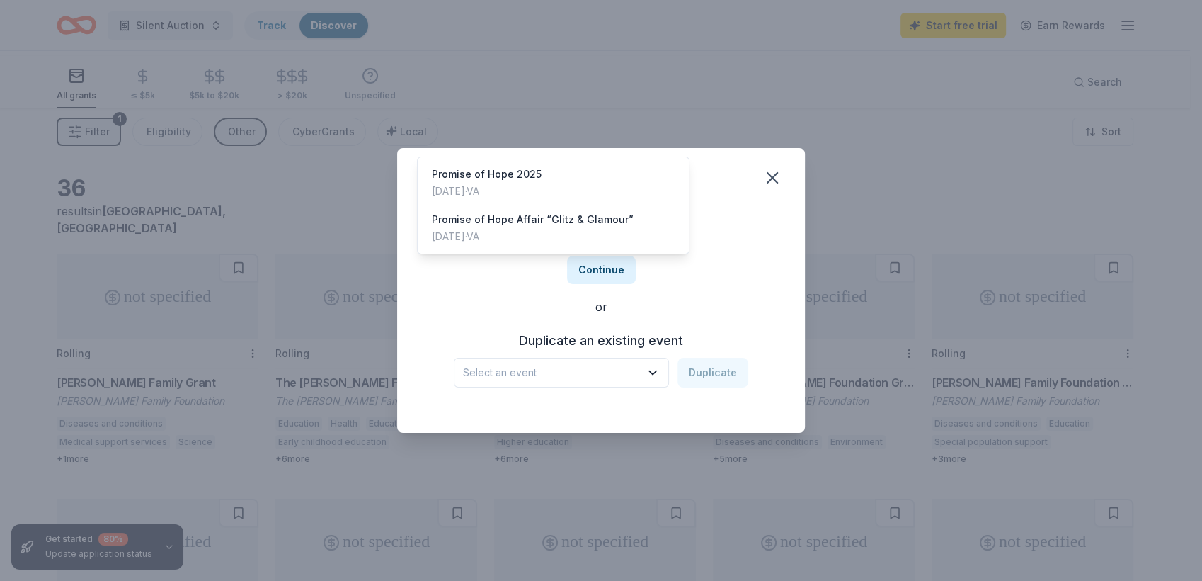
click at [601, 381] on span "Select an event" at bounding box center [551, 372] width 177 height 17
click at [590, 205] on div "Promise of Hope 2025 Sep 20, 2025 · VA" at bounding box center [554, 182] width 266 height 45
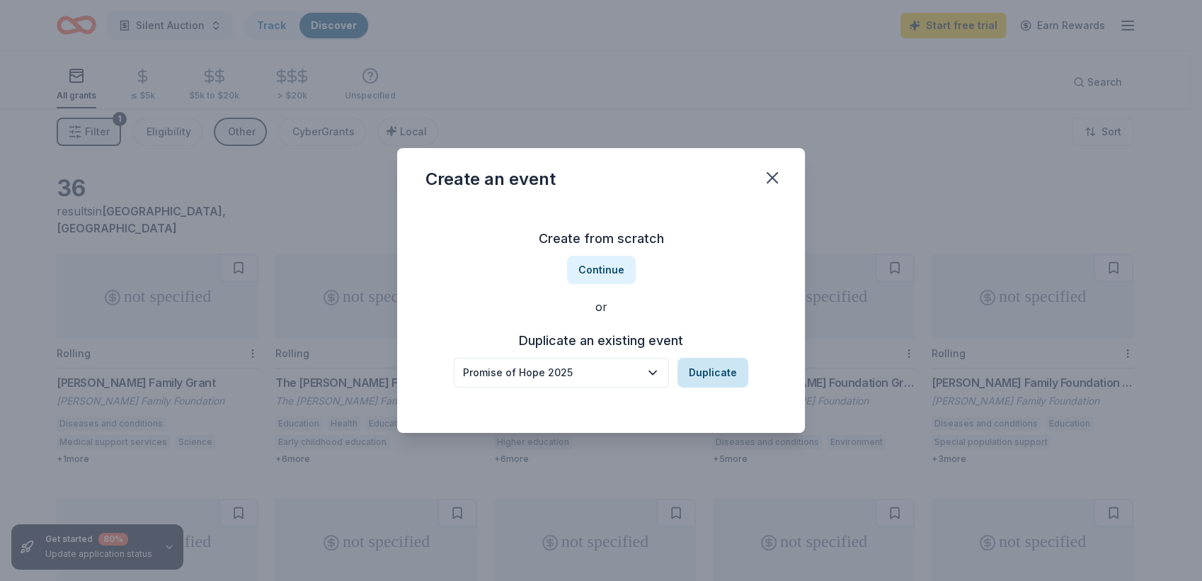
click at [743, 387] on button "Duplicate" at bounding box center [713, 373] width 71 height 30
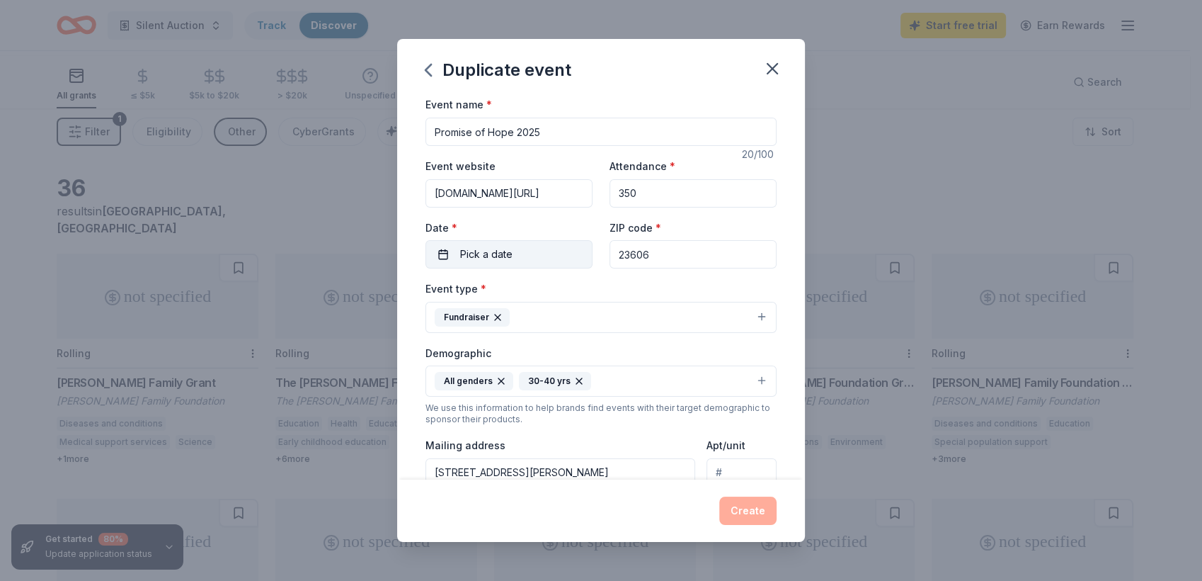
click at [512, 268] on button "Pick a date" at bounding box center [509, 254] width 167 height 28
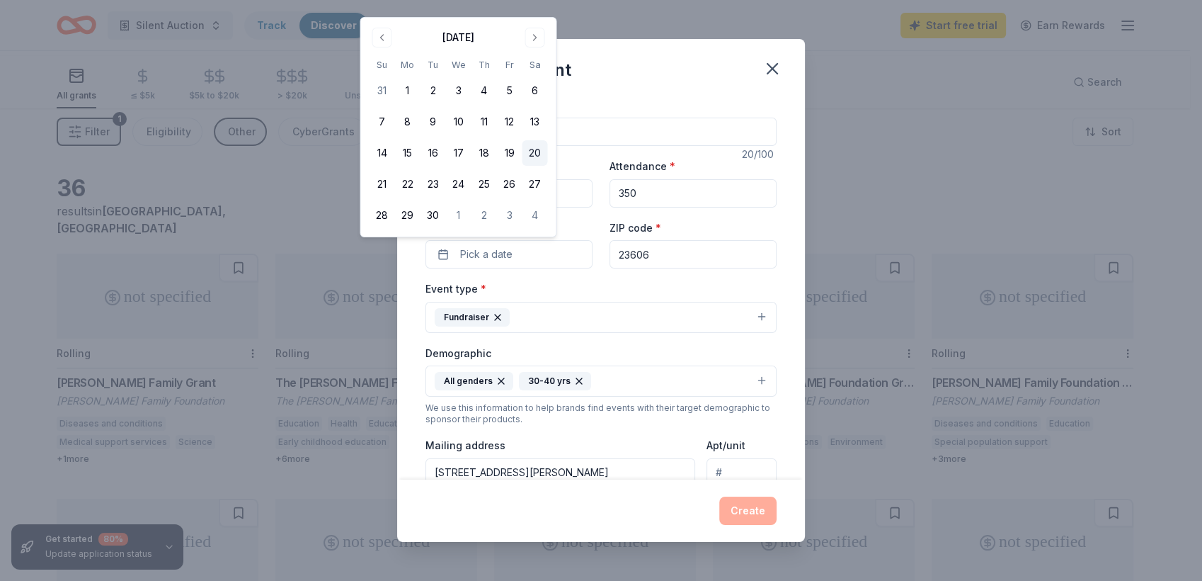
click at [547, 166] on button "20" at bounding box center [534, 152] width 25 height 25
click at [626, 268] on input "23606" at bounding box center [693, 254] width 167 height 28
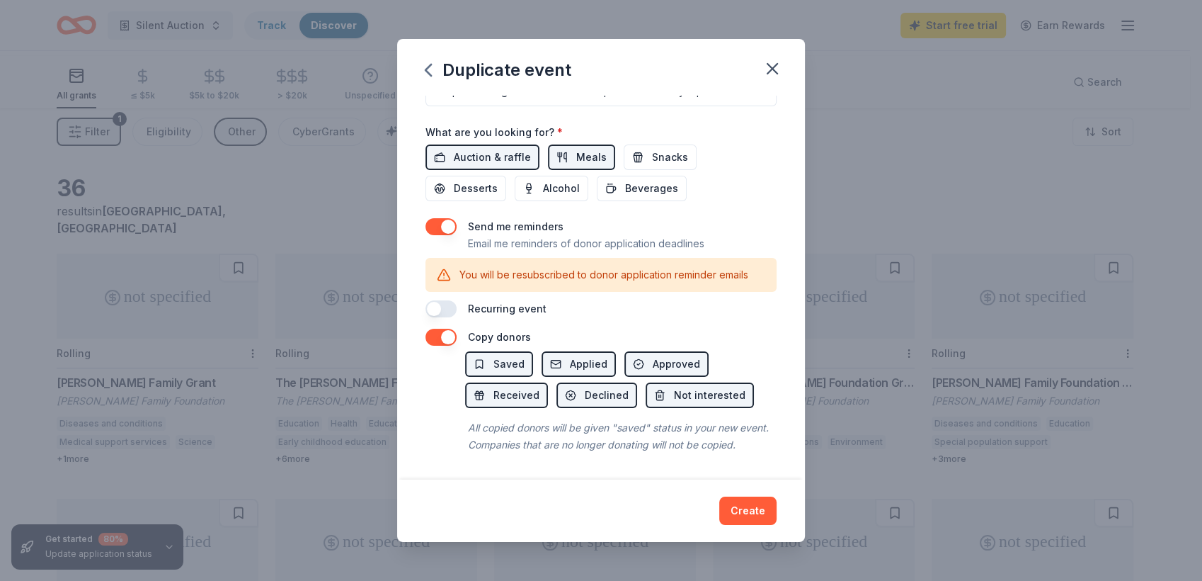
scroll to position [550, 0]
click at [562, 197] on span "Alcohol" at bounding box center [561, 188] width 37 height 17
click at [634, 197] on span "Beverages" at bounding box center [651, 188] width 53 height 17
click at [643, 170] on button "Snacks" at bounding box center [660, 156] width 73 height 25
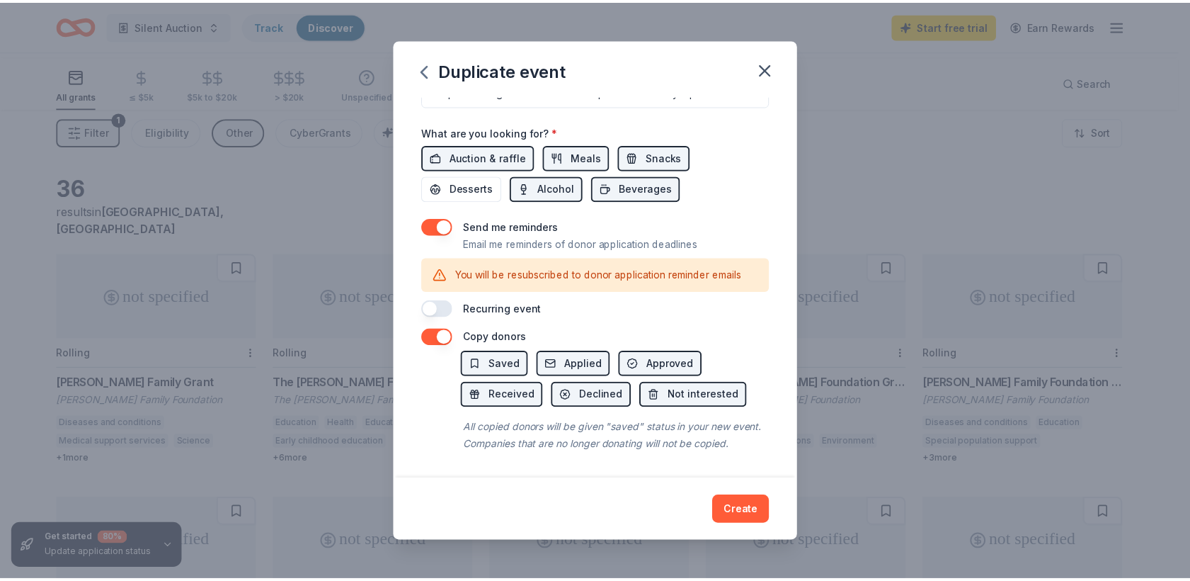
scroll to position [746, 0]
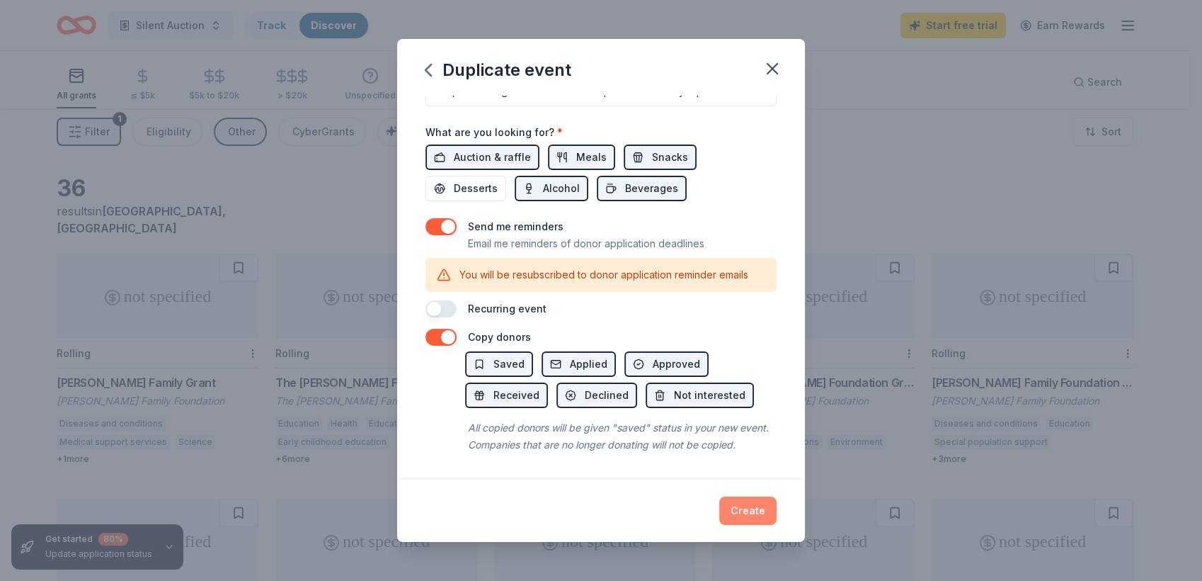
click at [777, 509] on button "Create" at bounding box center [747, 510] width 57 height 28
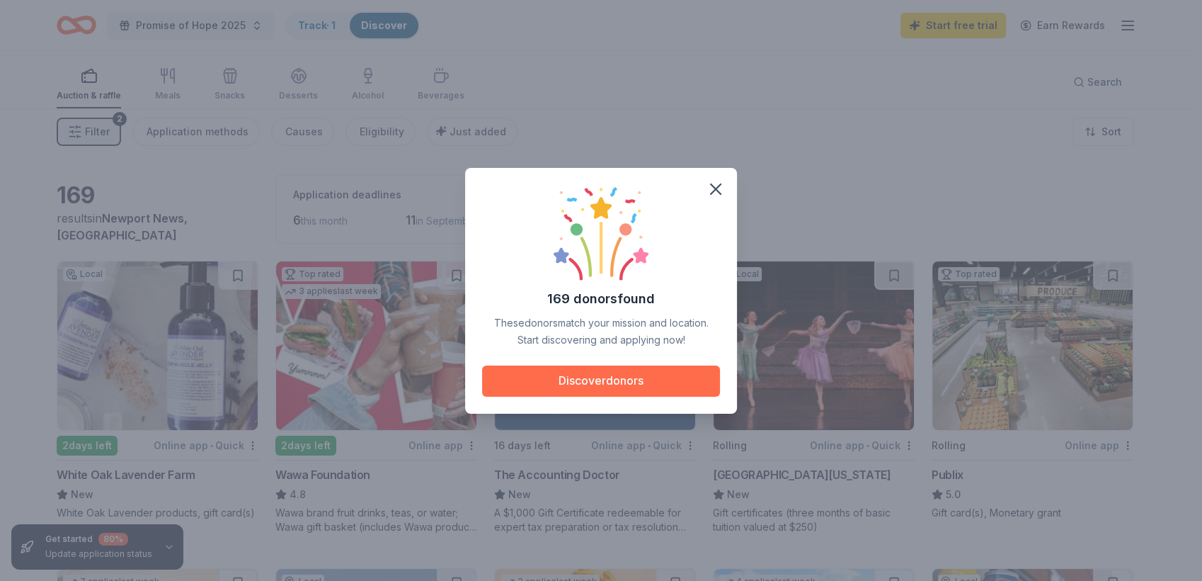
click at [672, 387] on button "Discover donors" at bounding box center [601, 380] width 238 height 31
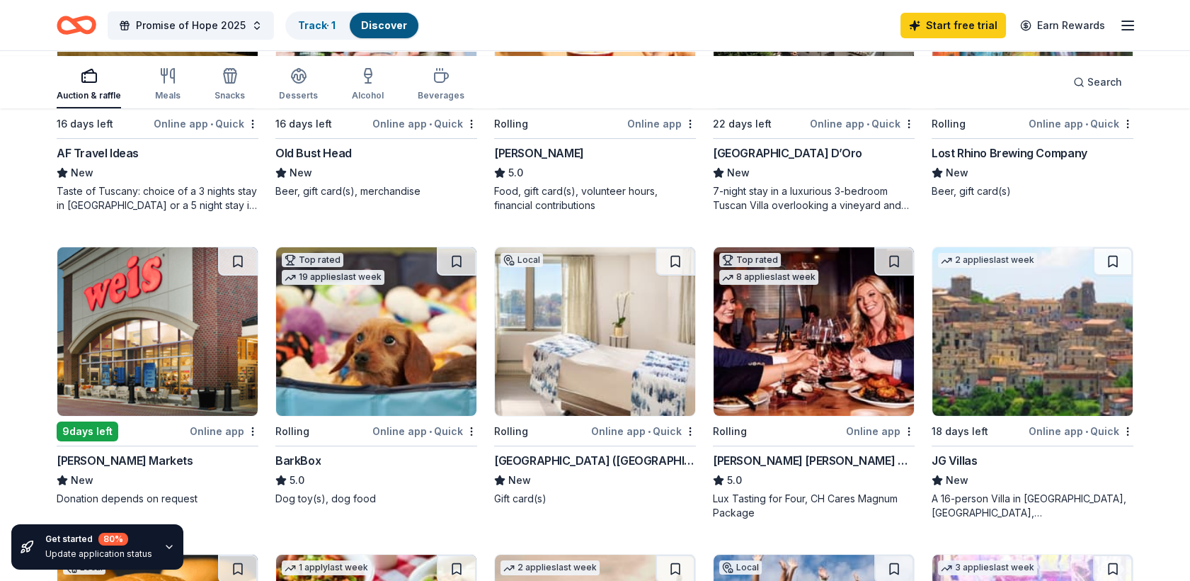
scroll to position [550, 0]
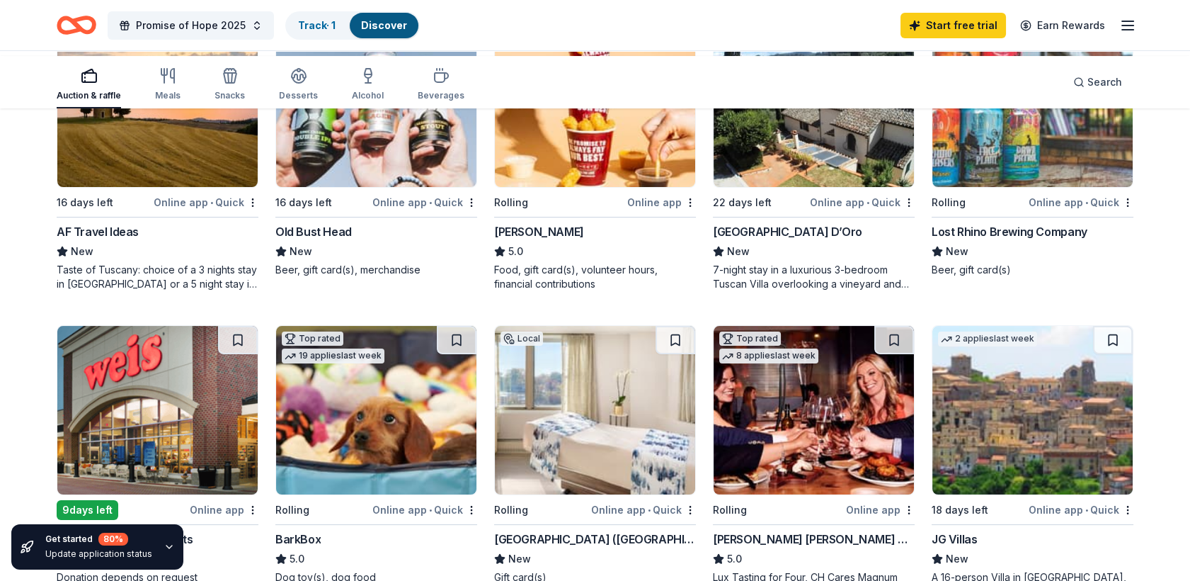
click at [368, 187] on img at bounding box center [376, 102] width 200 height 169
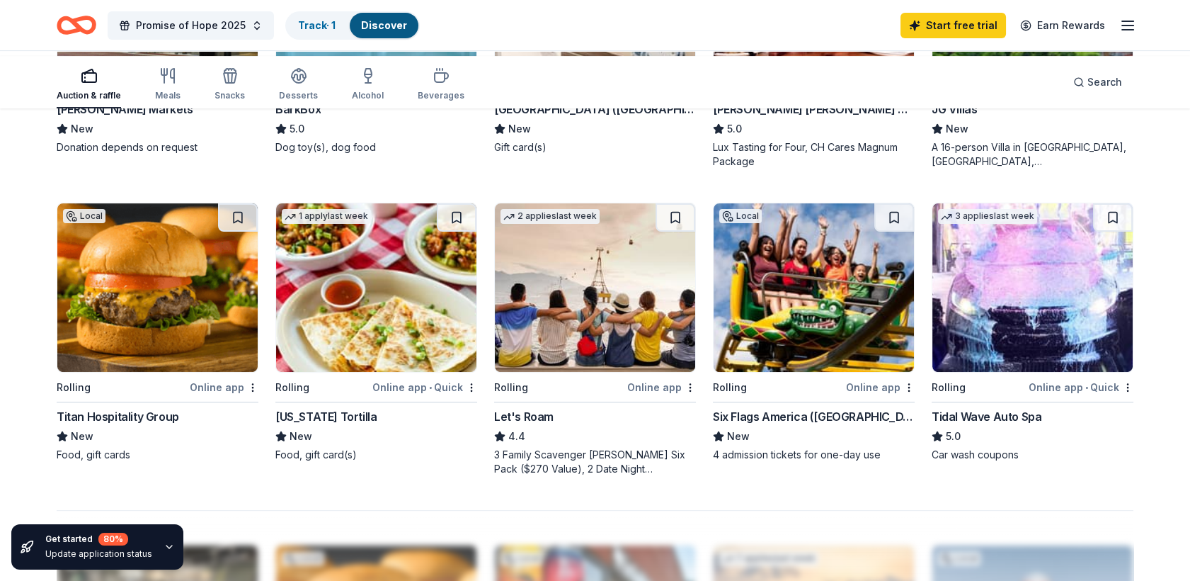
scroll to position [993, 0]
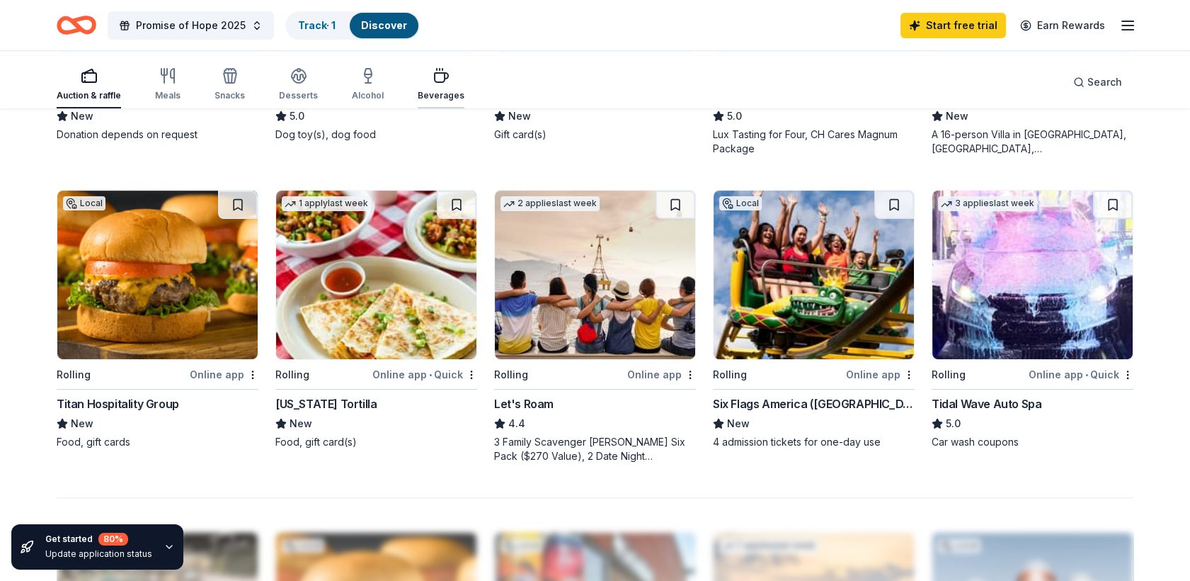
click at [465, 84] on div "button" at bounding box center [441, 75] width 47 height 17
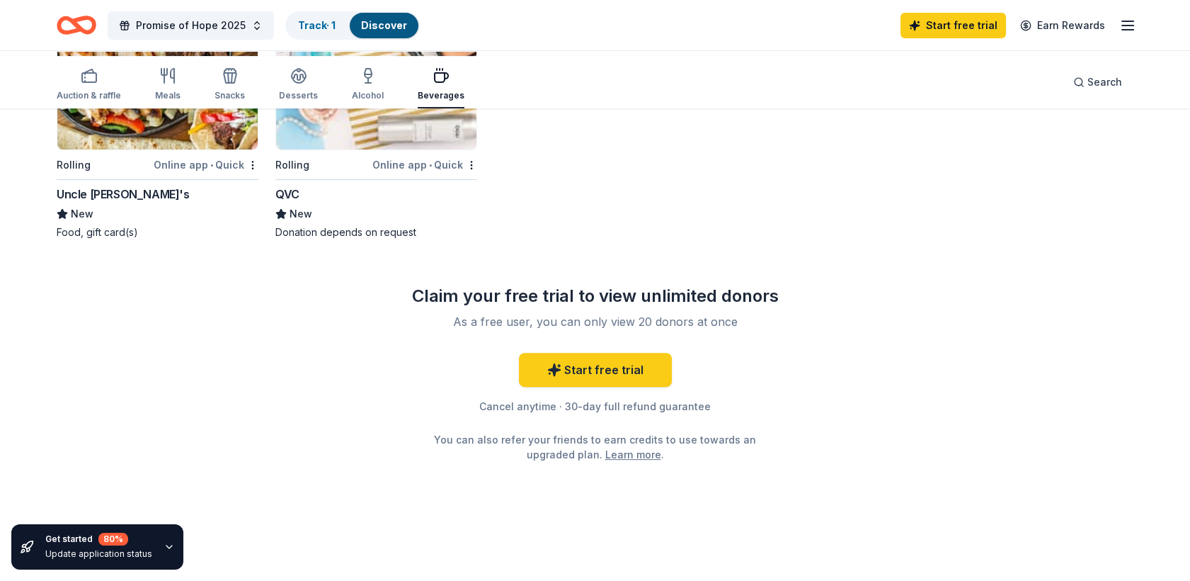
scroll to position [1285, 0]
click at [404, 239] on div "3 applies last week Rolling Online app • Quick QVC New Donation depends on requ…" at bounding box center [376, 109] width 202 height 259
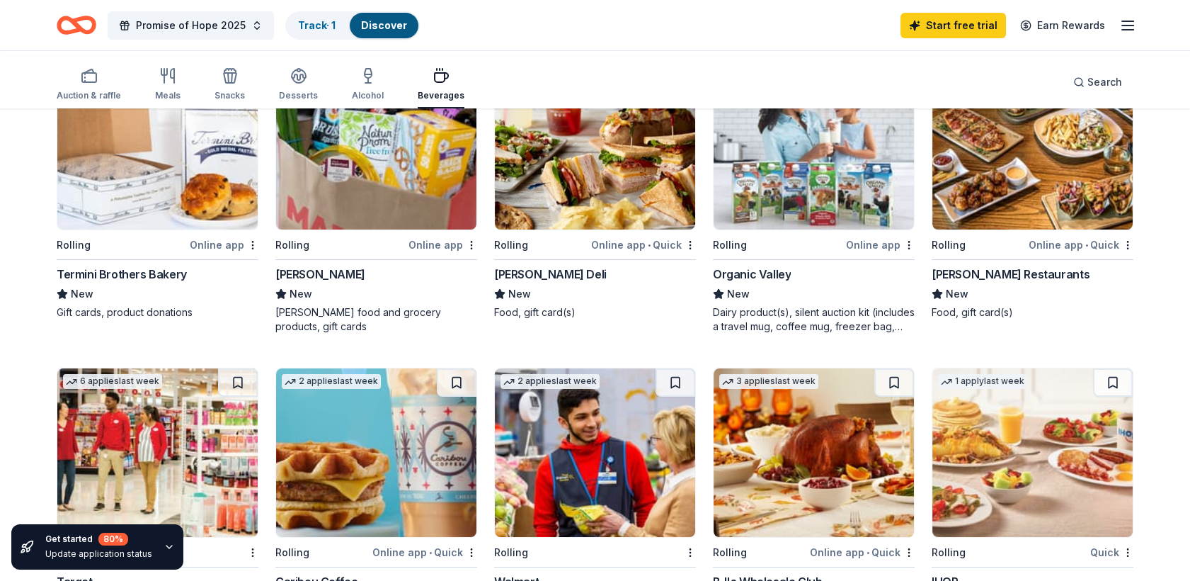
scroll to position [419, 0]
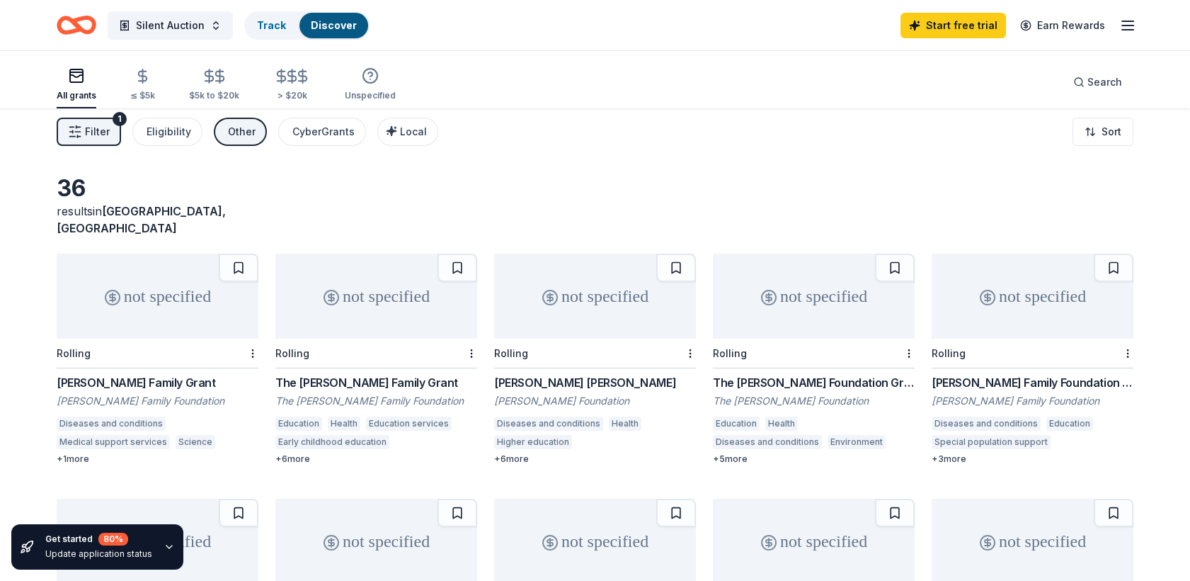
click at [591, 335] on div "not specified" at bounding box center [595, 296] width 202 height 85
click at [205, 31] on span "Silent Auction" at bounding box center [170, 25] width 69 height 17
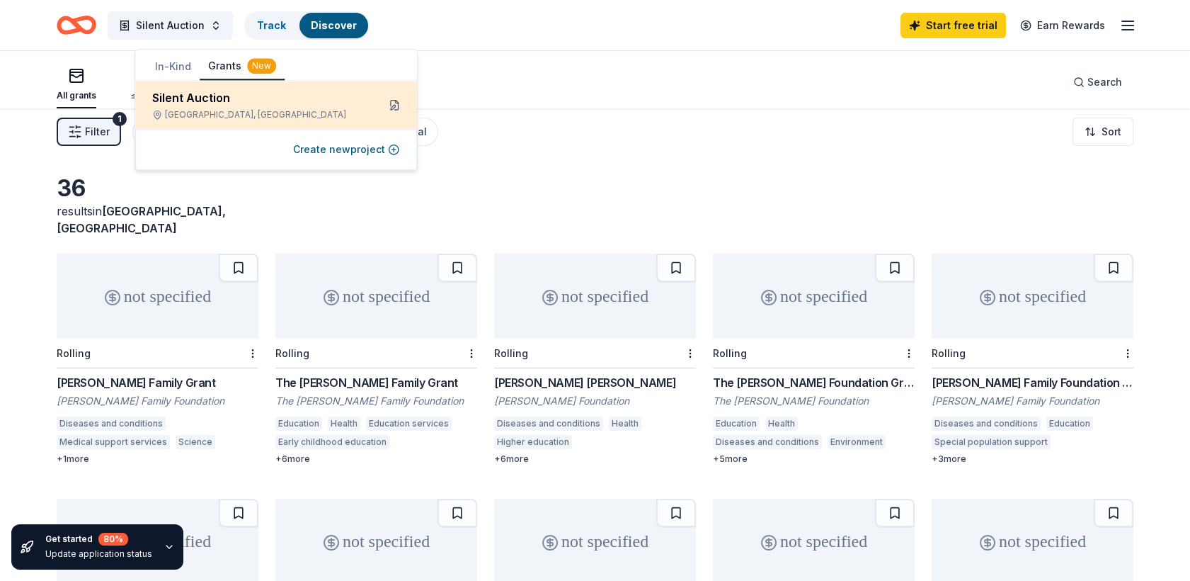
click at [390, 116] on button at bounding box center [394, 104] width 23 height 23
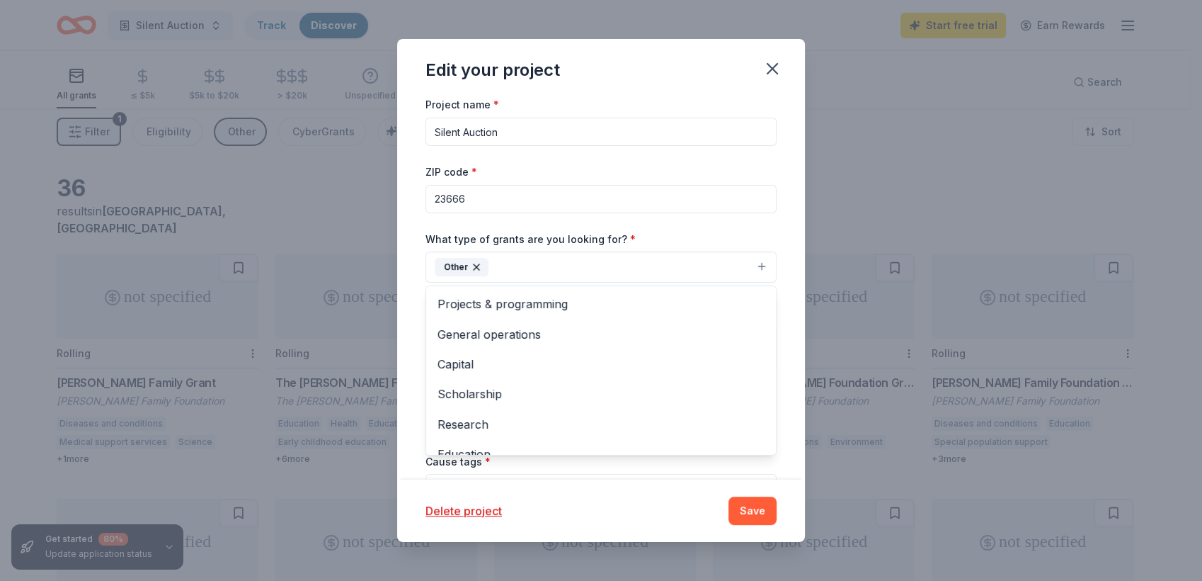
click at [452, 276] on div "Other" at bounding box center [462, 267] width 54 height 18
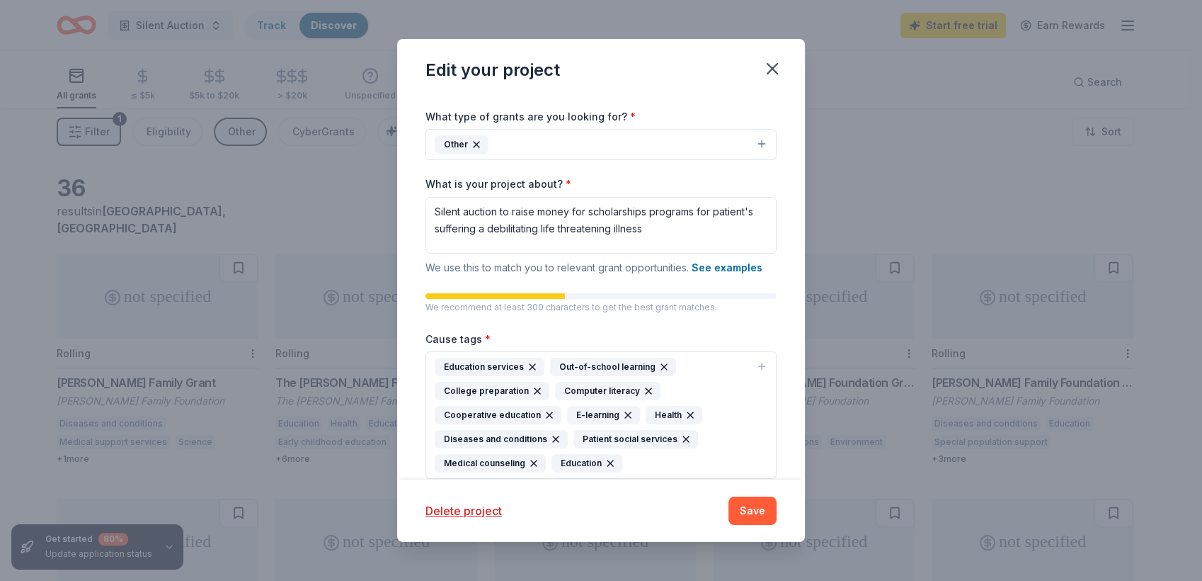
click at [445, 154] on div "Other" at bounding box center [462, 144] width 54 height 18
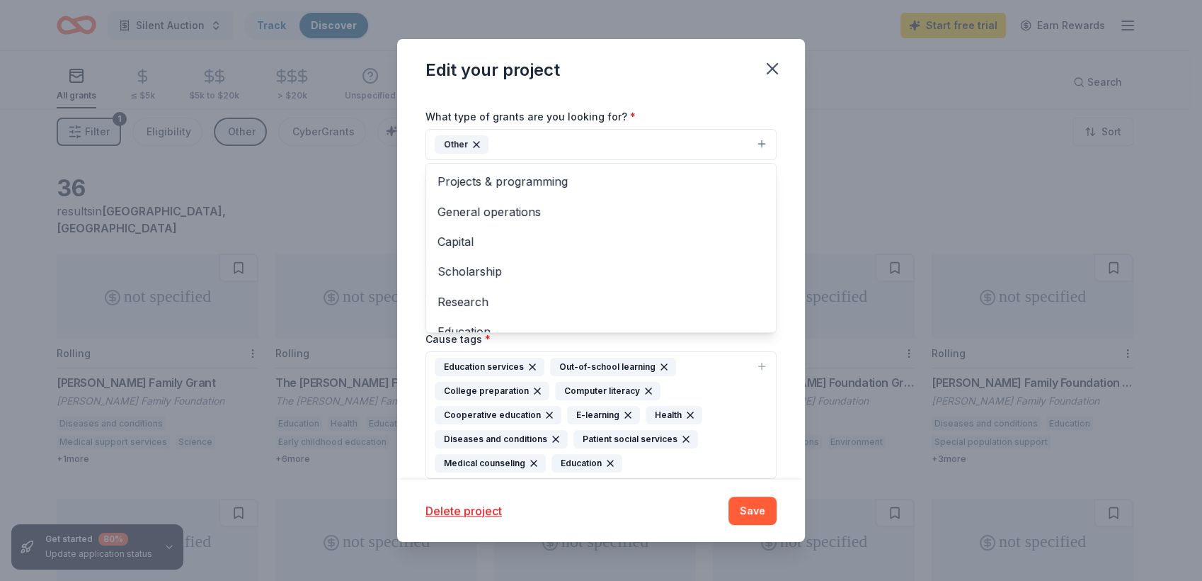
click at [474, 147] on icon "button" at bounding box center [477, 145] width 6 height 6
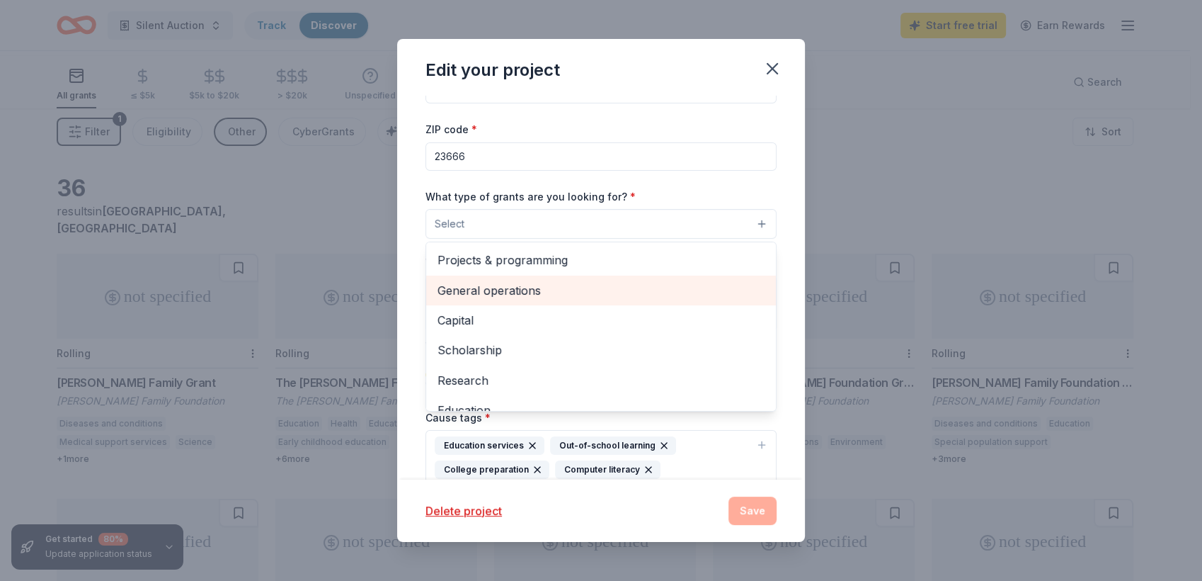
click at [600, 300] on span "General operations" at bounding box center [601, 290] width 327 height 18
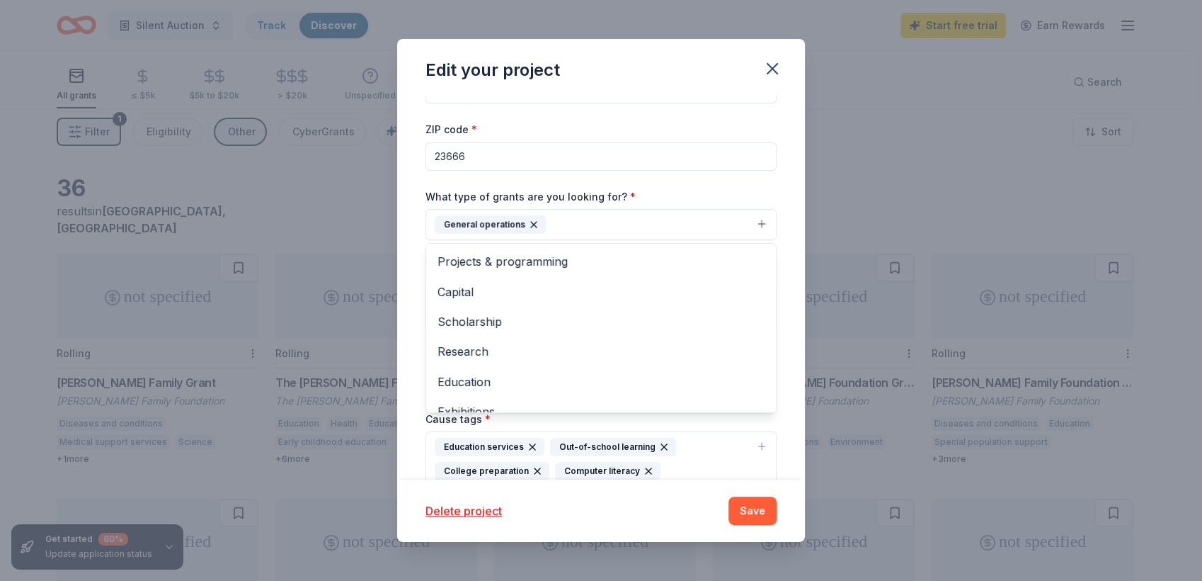
click at [792, 489] on div "Edit your project Project name * Silent Auction ZIP code * 23666 What type of g…" at bounding box center [601, 290] width 408 height 502
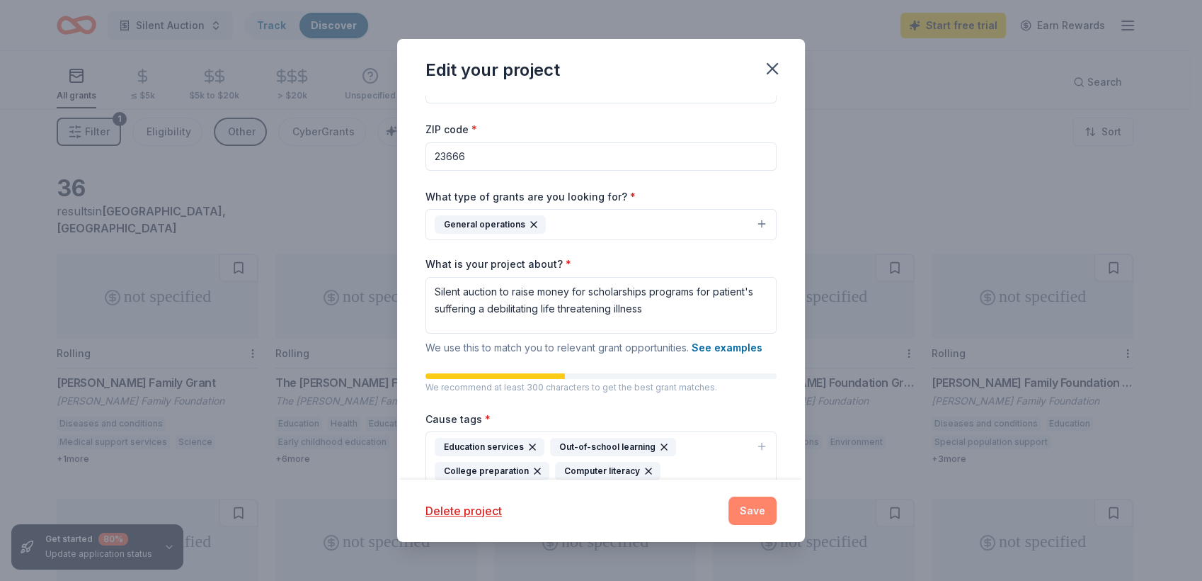
click at [777, 503] on button "Save" at bounding box center [753, 510] width 48 height 28
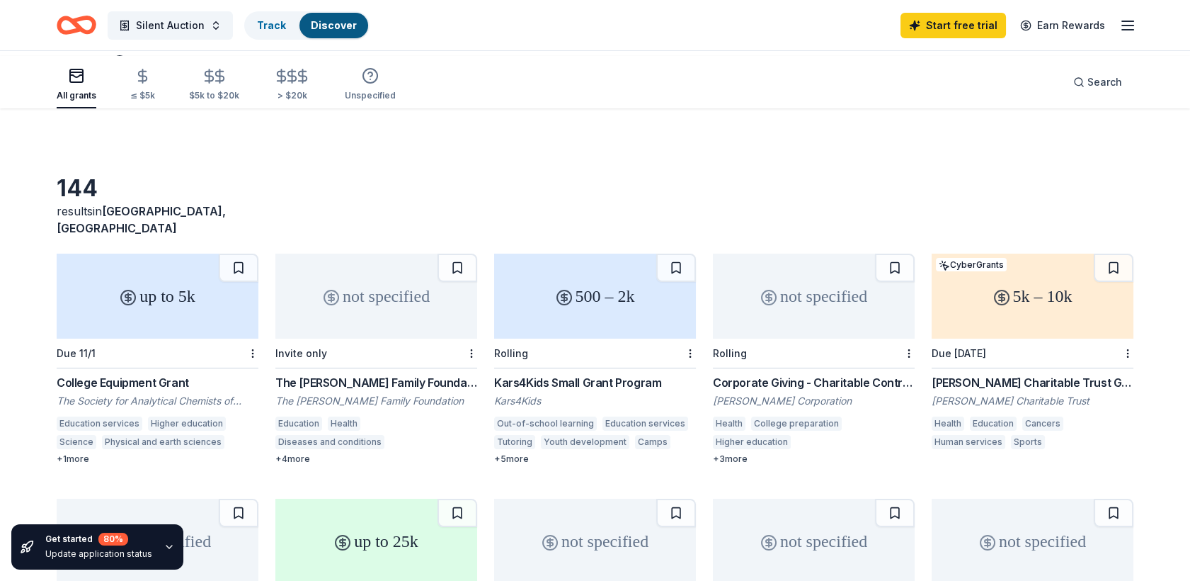
scroll to position [314, 0]
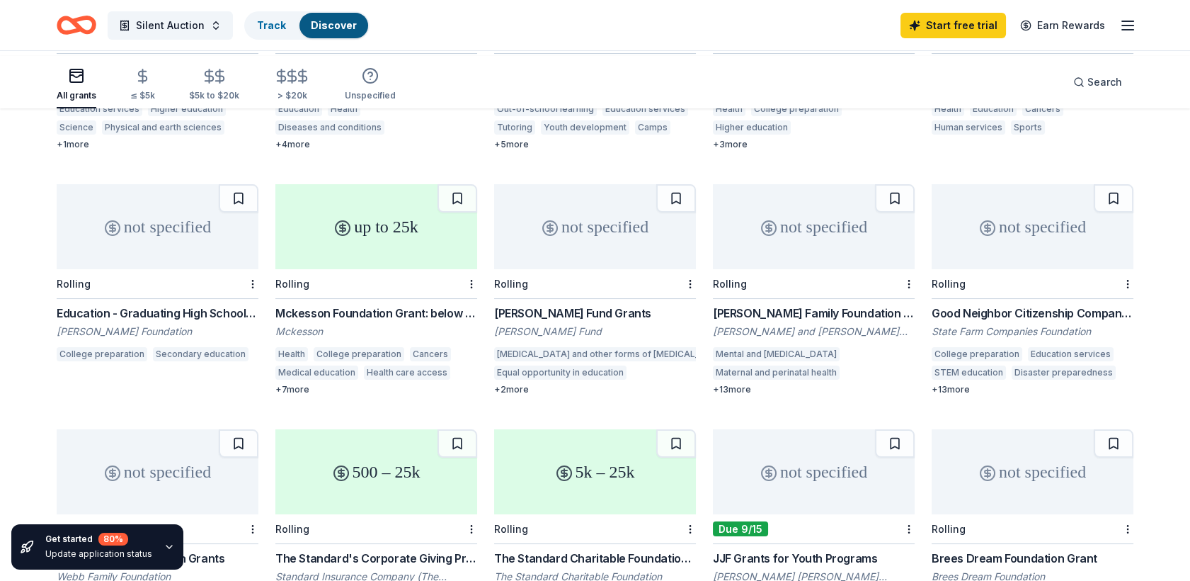
click at [338, 269] on div "up to 25k" at bounding box center [376, 226] width 202 height 85
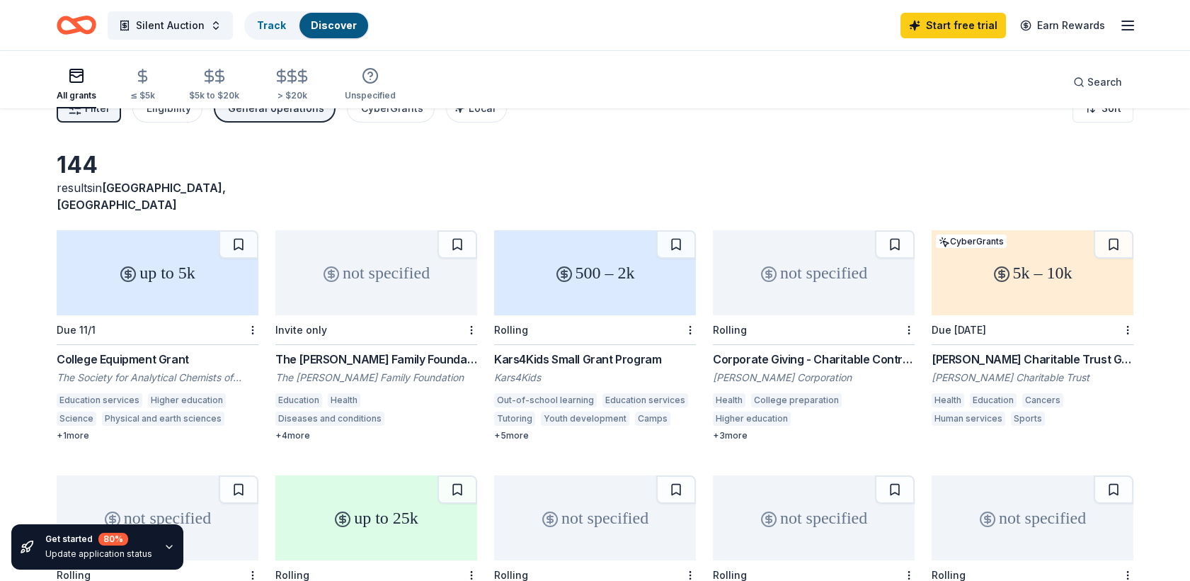
scroll to position [0, 0]
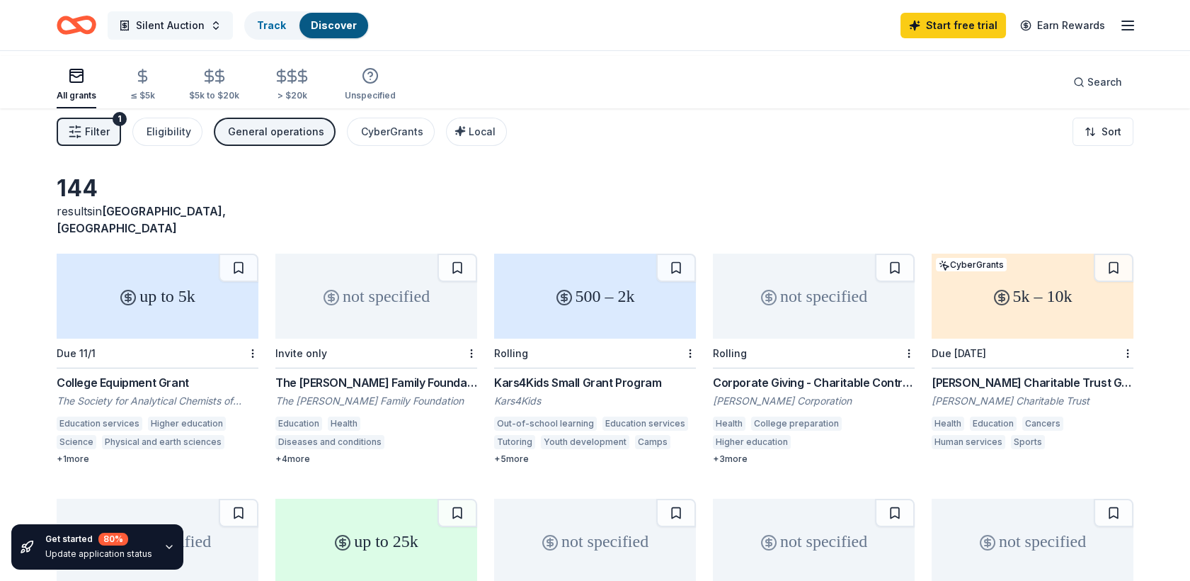
click at [205, 28] on span "Silent Auction" at bounding box center [170, 25] width 69 height 17
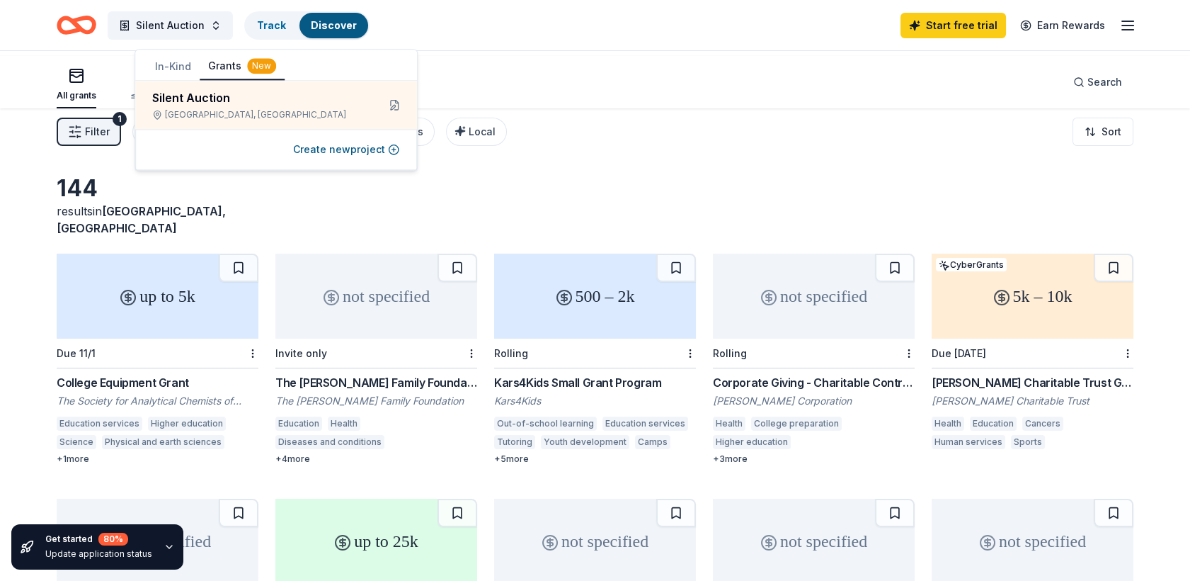
click at [200, 73] on button "In-Kind" at bounding box center [173, 66] width 53 height 25
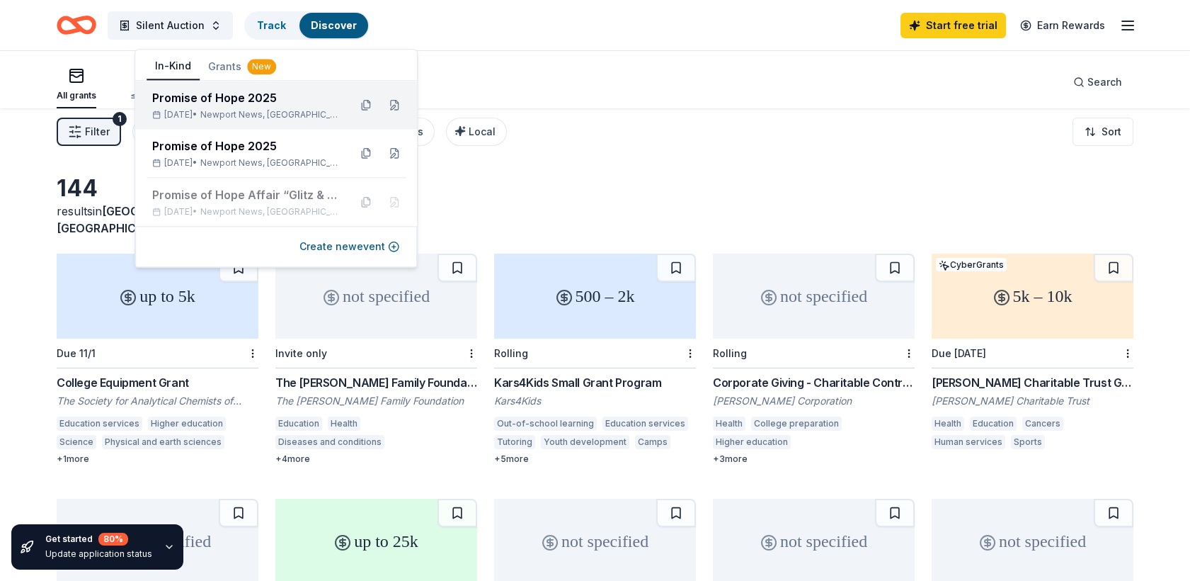
click at [275, 106] on div "Promise of Hope 2025" at bounding box center [245, 97] width 186 height 17
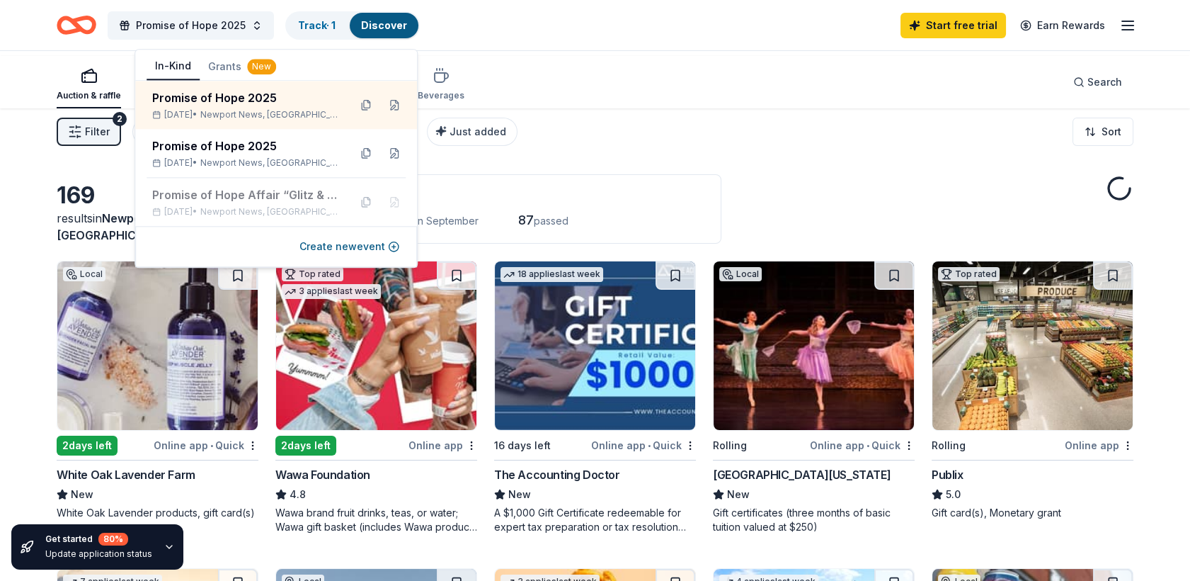
click at [839, 98] on div "Auction & raffle Meals Snacks Desserts Alcohol Beverages Search" at bounding box center [595, 82] width 1077 height 52
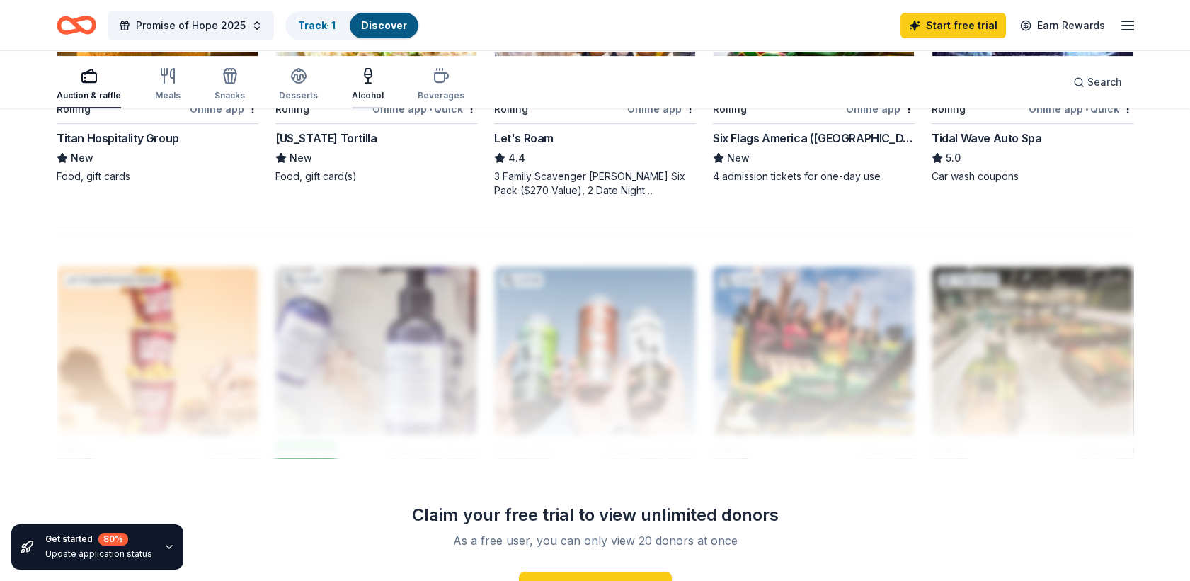
scroll to position [1495, 0]
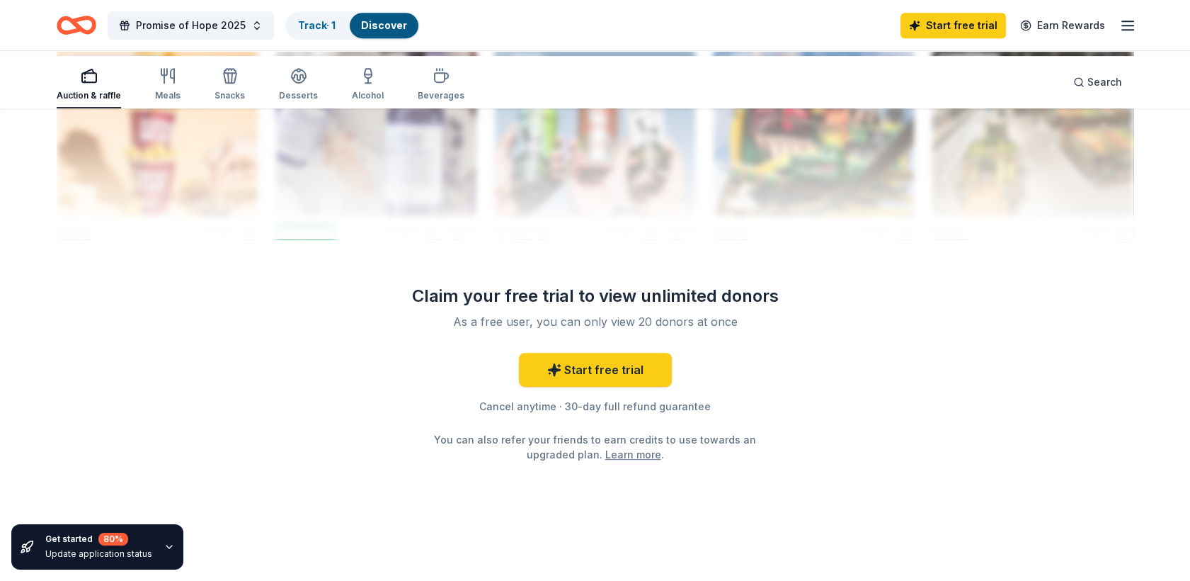
click at [312, 239] on div at bounding box center [595, 126] width 1077 height 227
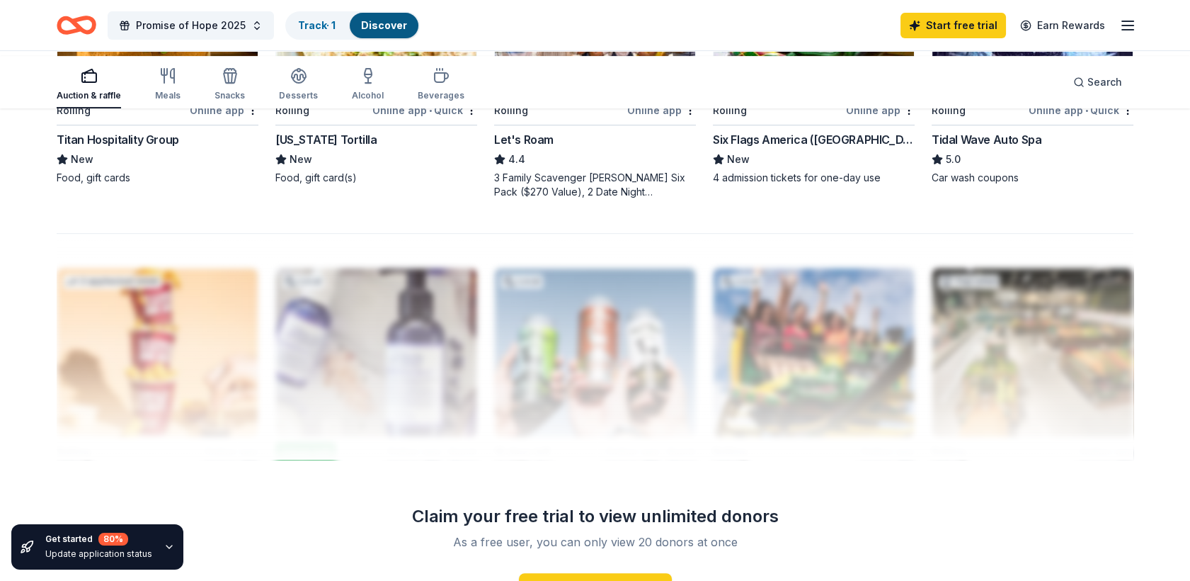
click at [372, 119] on div "Online app • Quick" at bounding box center [424, 110] width 105 height 18
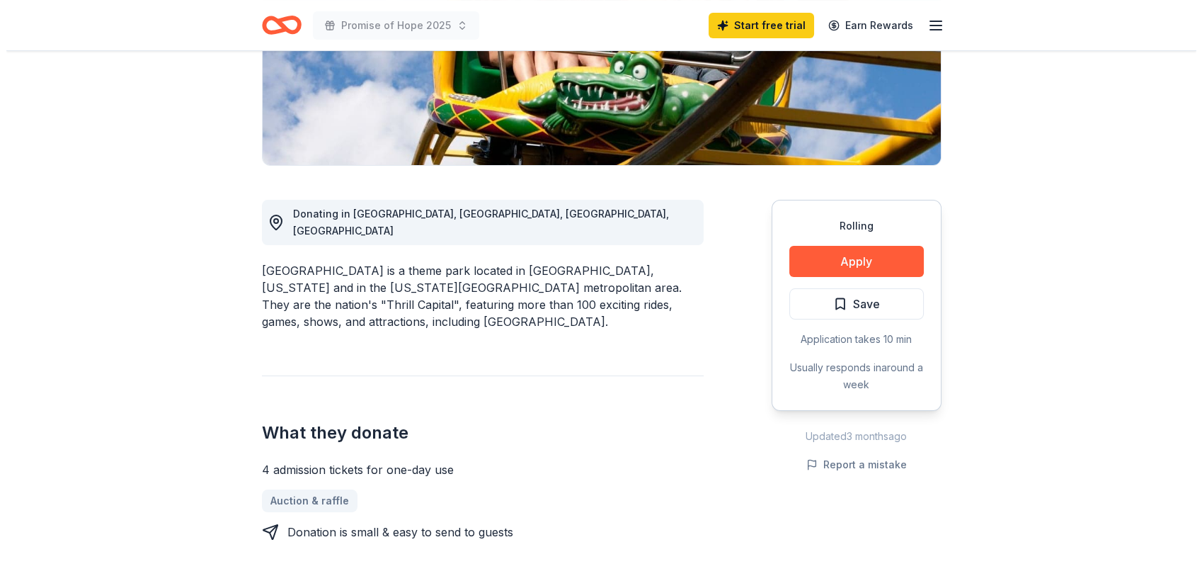
scroll to position [629, 0]
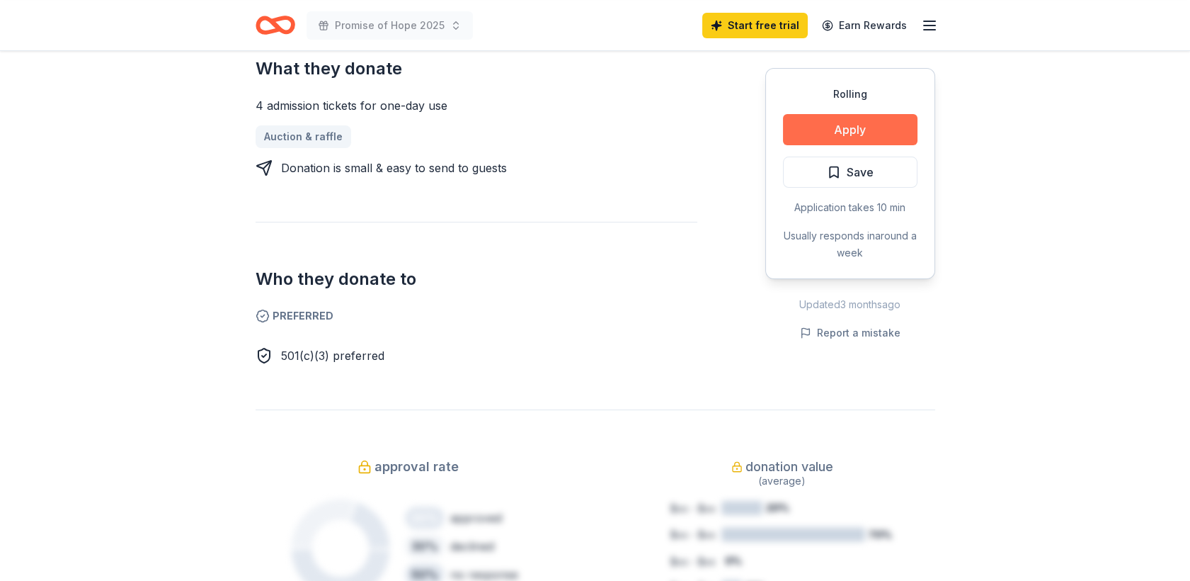
click at [807, 145] on button "Apply" at bounding box center [850, 129] width 135 height 31
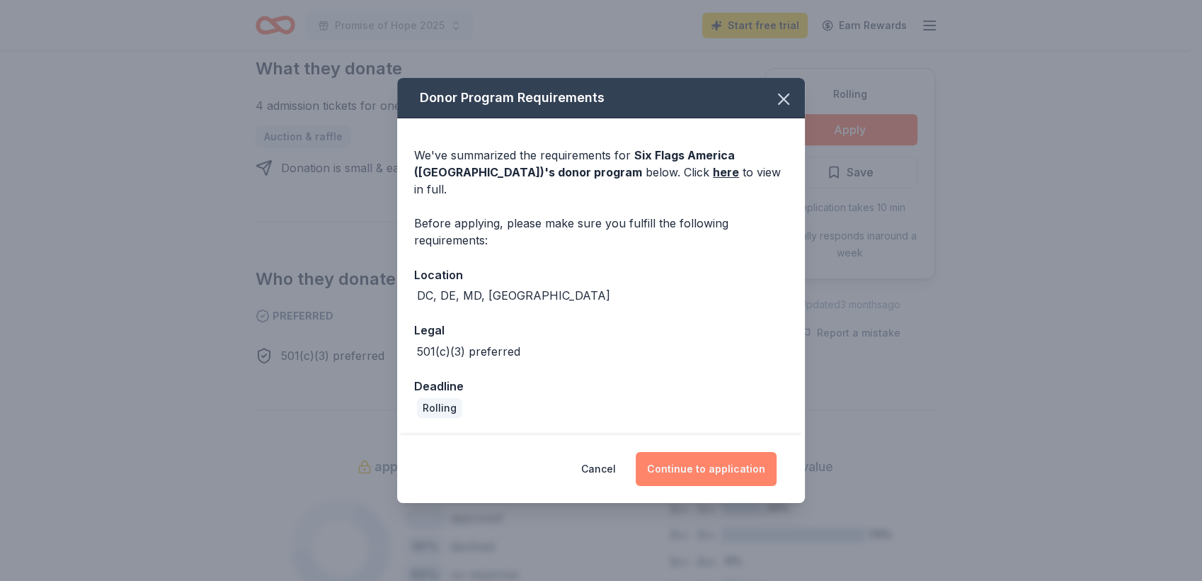
click at [741, 486] on button "Continue to application" at bounding box center [706, 469] width 141 height 34
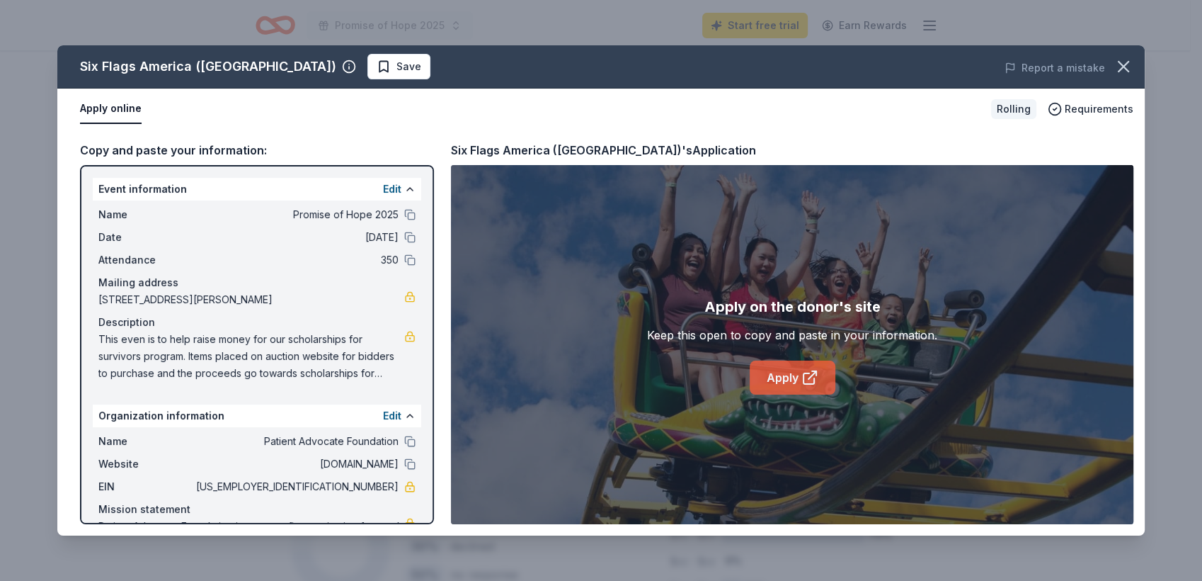
click at [757, 394] on link "Apply" at bounding box center [793, 377] width 86 height 34
click at [780, 392] on link "Apply" at bounding box center [793, 377] width 86 height 34
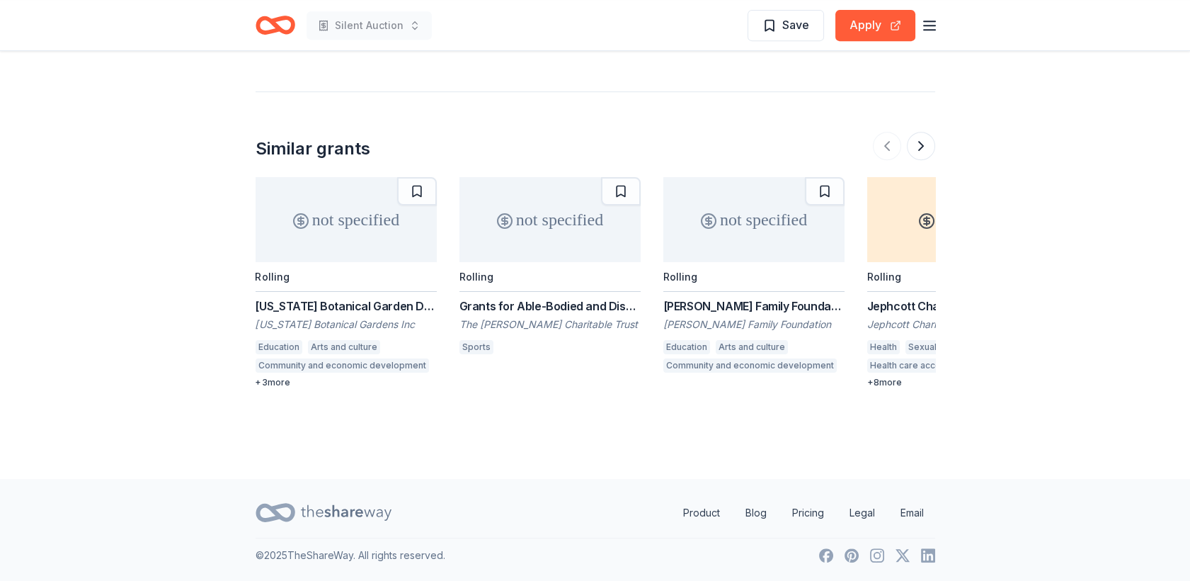
scroll to position [1498, 0]
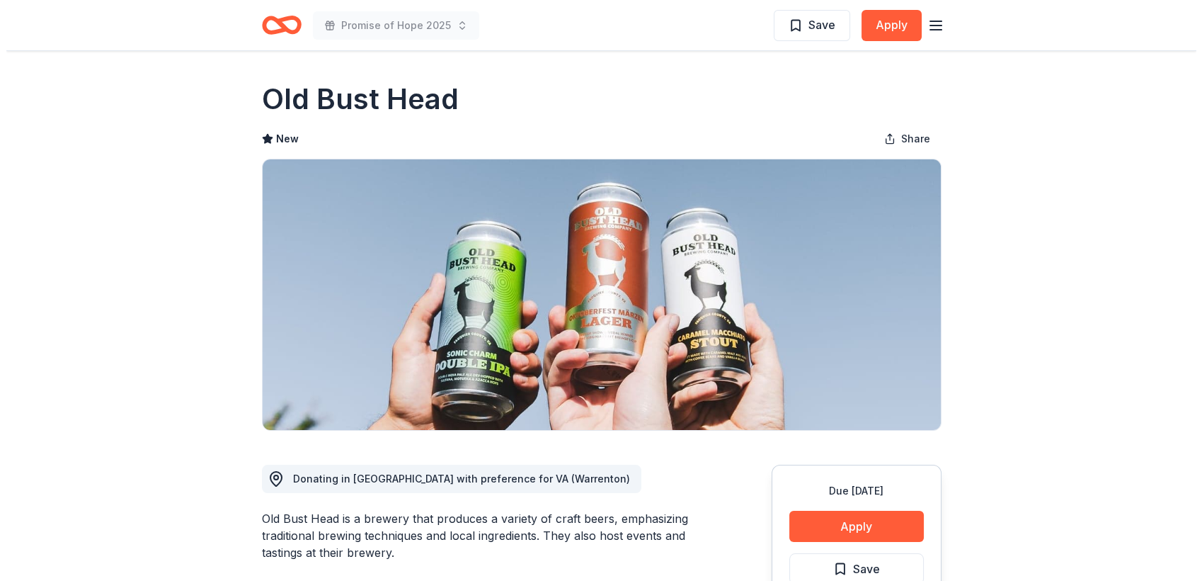
scroll to position [236, 0]
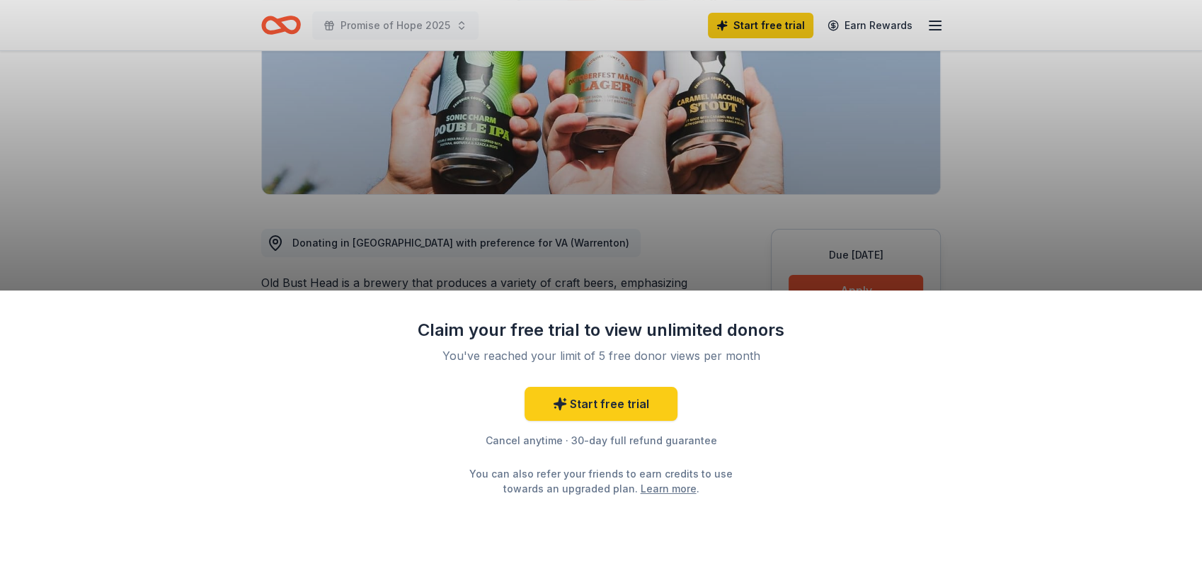
click at [923, 171] on div "Claim your free trial to view unlimited donors You've reached your limit of 5 f…" at bounding box center [601, 290] width 1202 height 581
click at [963, 135] on div "Claim your free trial to view unlimited donors You've reached your limit of 5 f…" at bounding box center [601, 290] width 1202 height 581
click at [933, 98] on div "Claim your free trial to view unlimited donors You've reached your limit of 5 f…" at bounding box center [601, 290] width 1202 height 581
click at [649, 405] on link "Start free trial" at bounding box center [601, 404] width 153 height 34
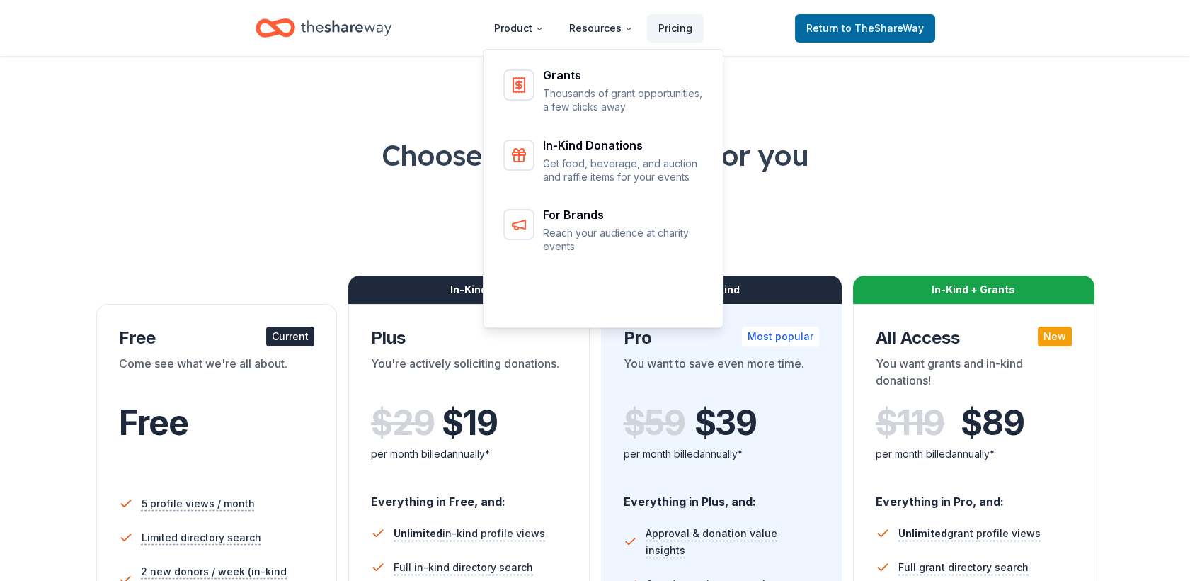
click at [1057, 167] on h1 "Choose the perfect plan for you" at bounding box center [595, 155] width 1077 height 40
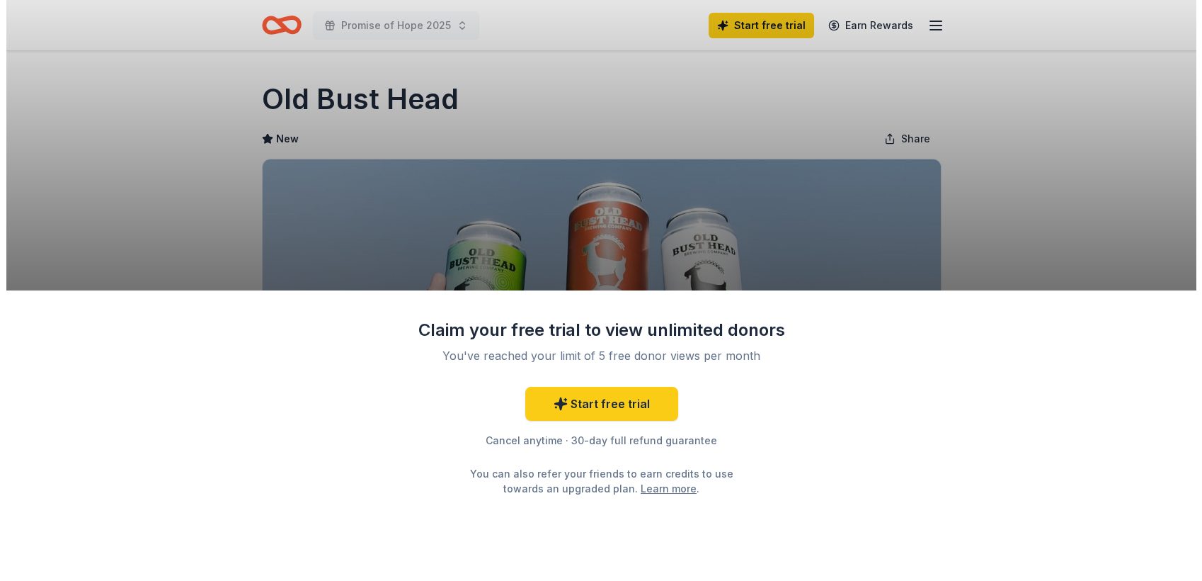
scroll to position [236, 0]
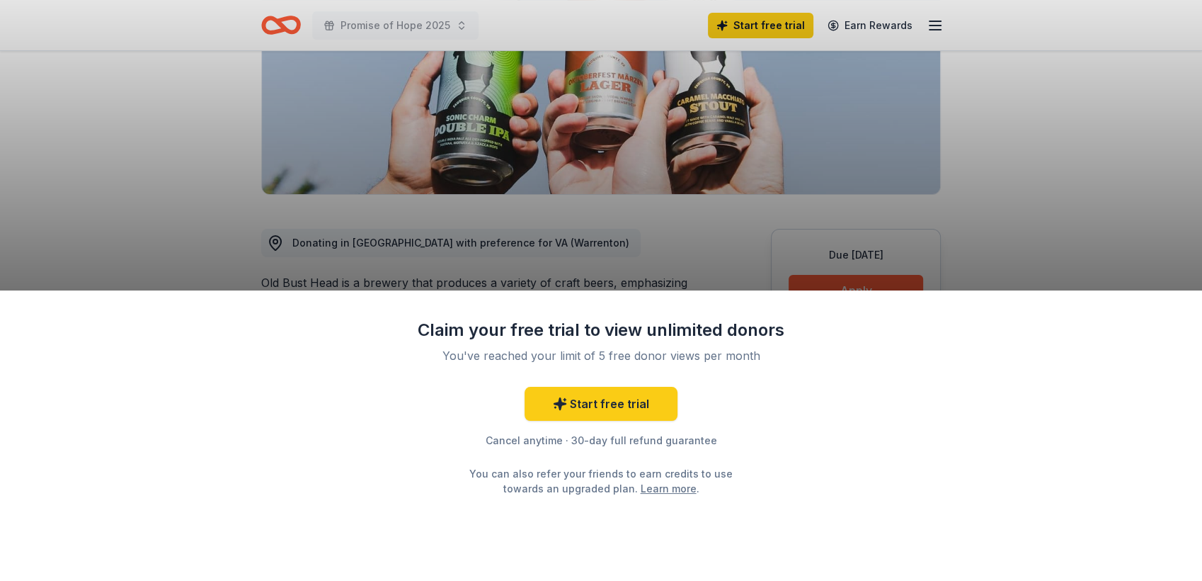
click at [237, 111] on div "Claim your free trial to view unlimited donors You've reached your limit of 5 f…" at bounding box center [601, 290] width 1202 height 581
click at [1025, 358] on div "Claim your free trial to view unlimited donors You've reached your limit of 5 f…" at bounding box center [601, 435] width 1202 height 290
click at [1017, 181] on div "Claim your free trial to view unlimited donors You've reached your limit of 5 f…" at bounding box center [601, 290] width 1202 height 581
click at [1017, 174] on div "Claim your free trial to view unlimited donors You've reached your limit of 5 f…" at bounding box center [601, 290] width 1202 height 581
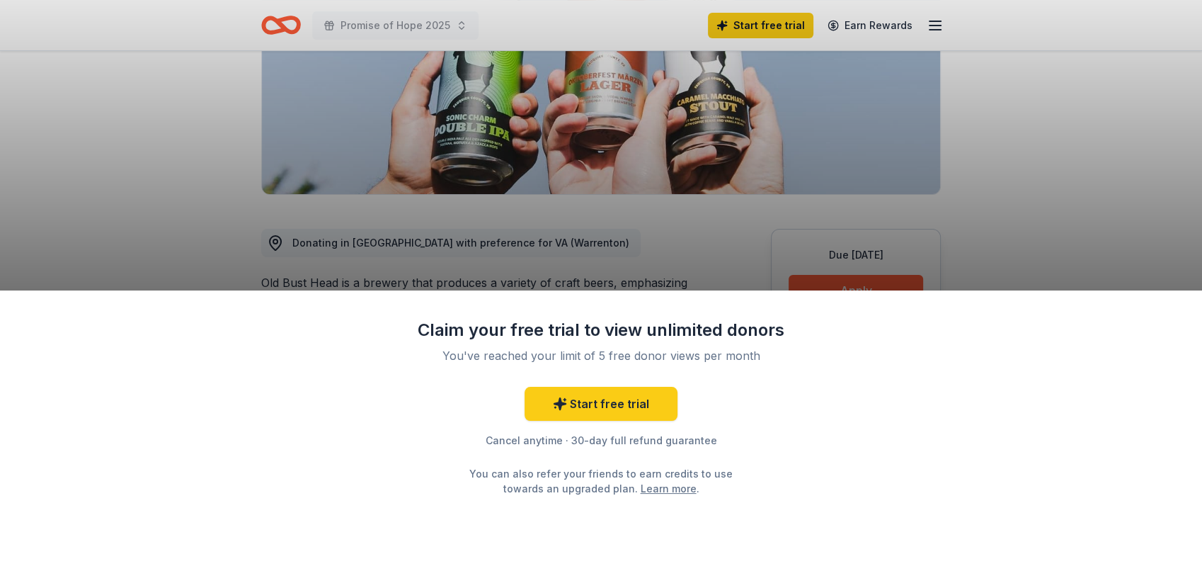
click at [1017, 173] on div "Claim your free trial to view unlimited donors You've reached your limit of 5 f…" at bounding box center [601, 290] width 1202 height 581
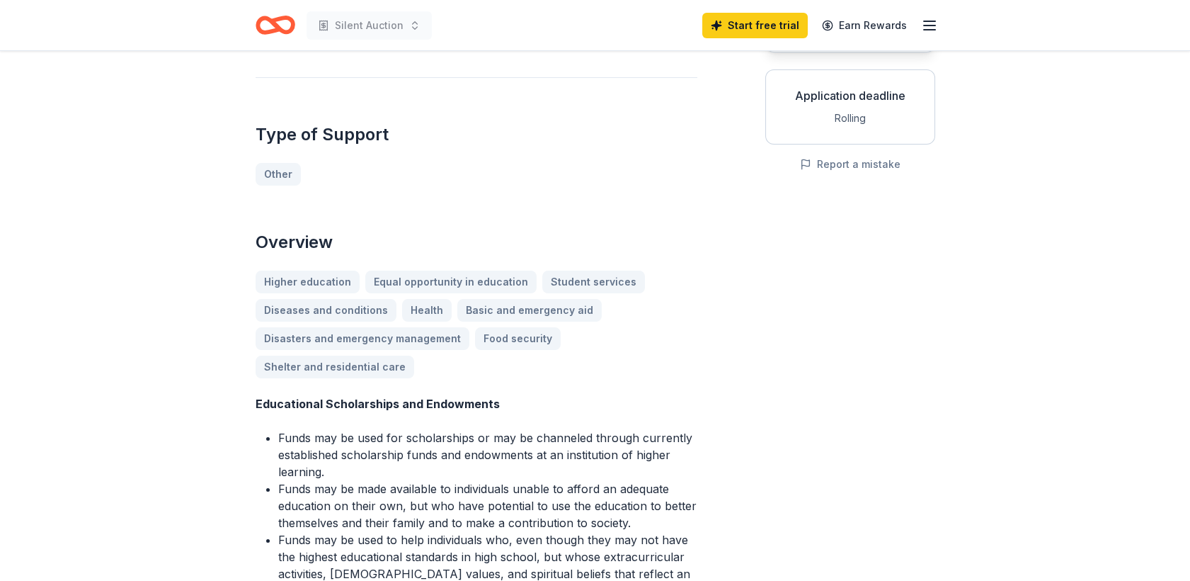
scroll to position [157, 0]
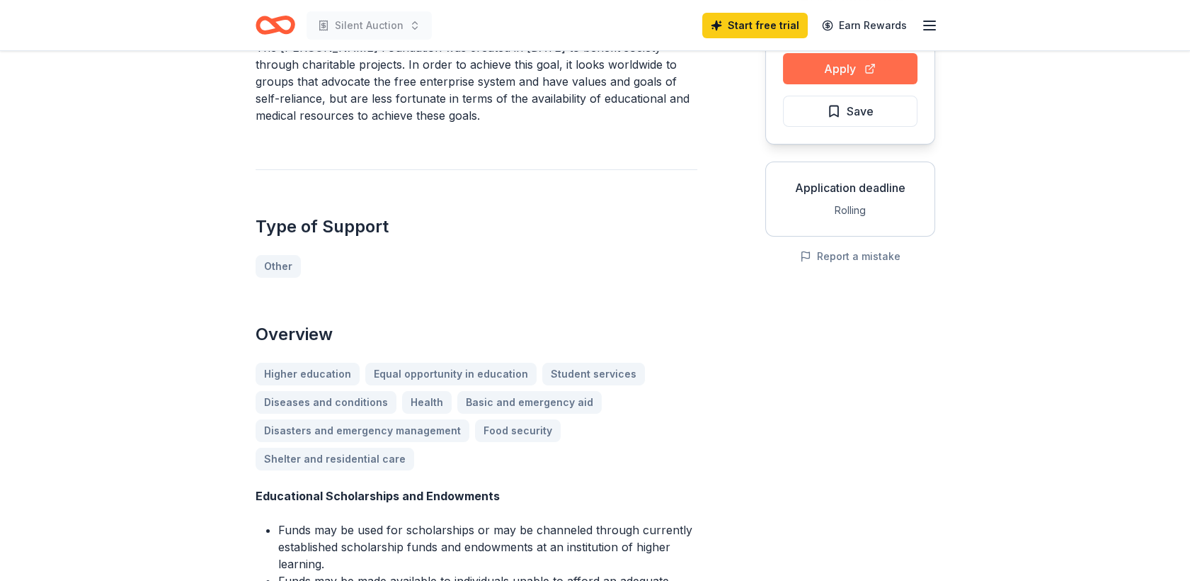
click at [831, 84] on button "Apply" at bounding box center [850, 68] width 135 height 31
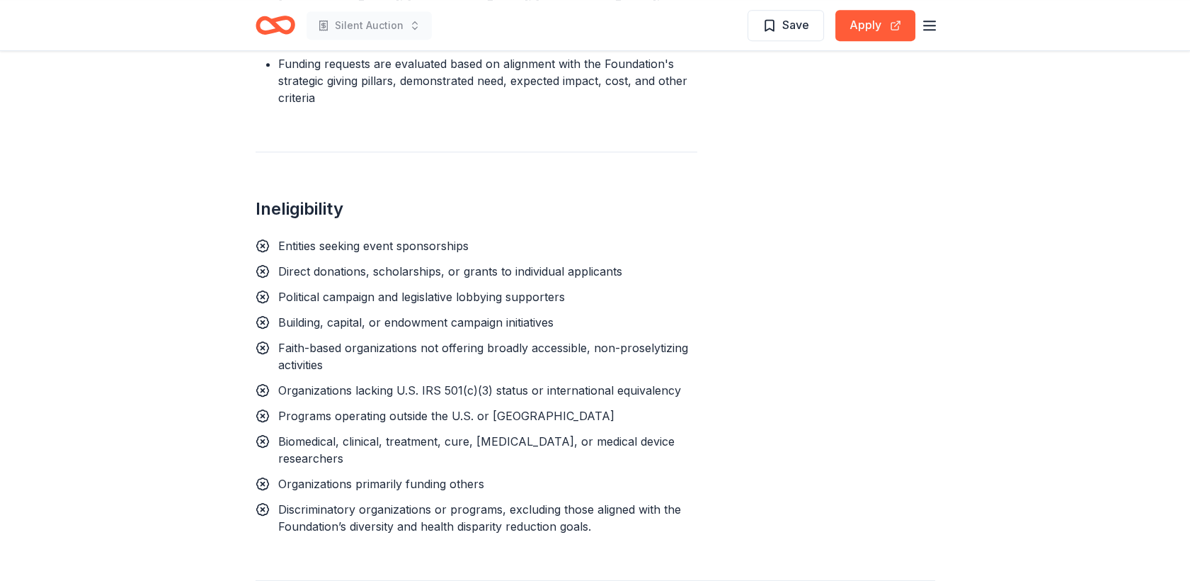
scroll to position [1263, 0]
